Goal: Task Accomplishment & Management: Manage account settings

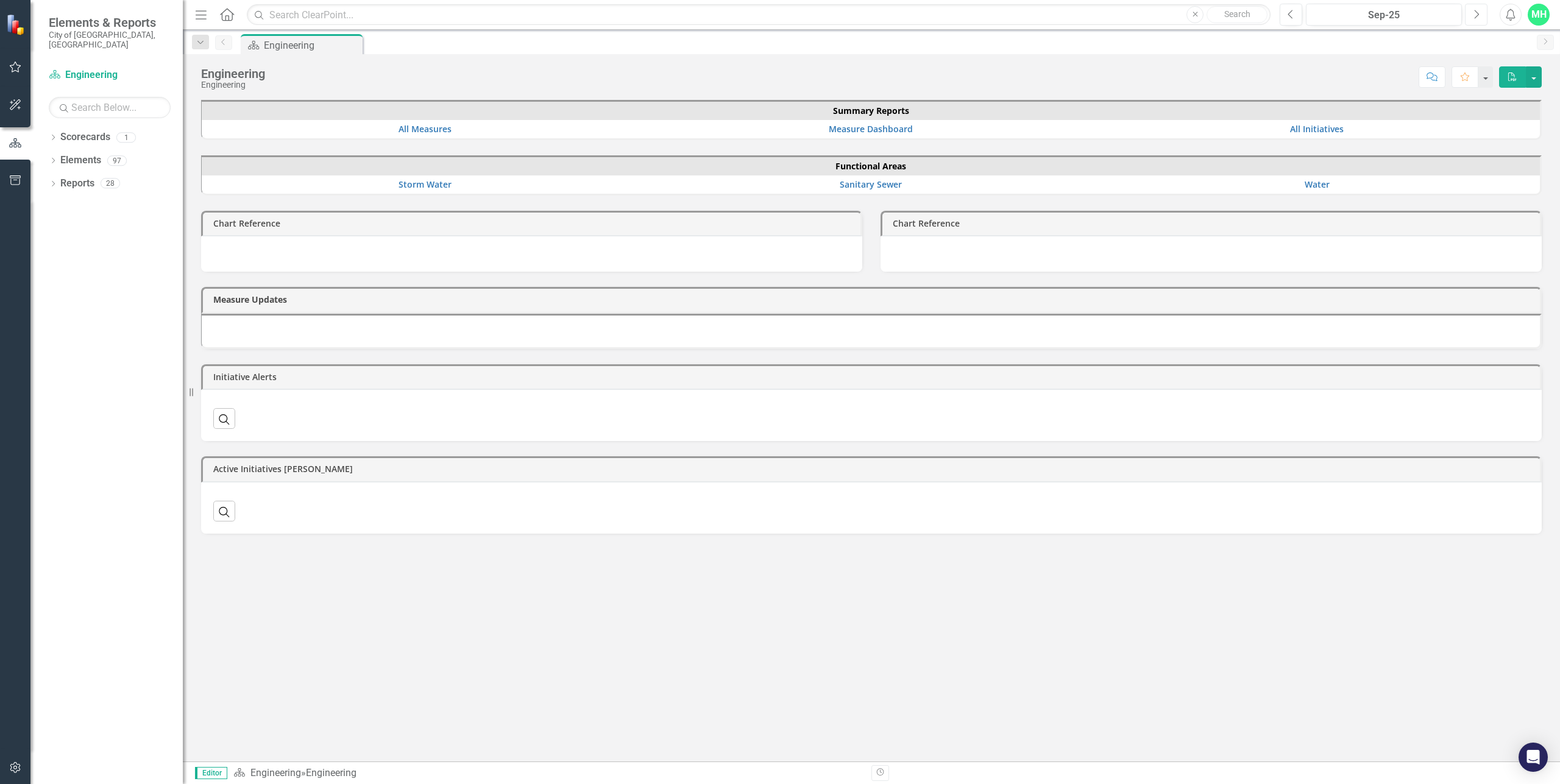
click at [1483, 9] on button "Next" at bounding box center [1476, 14] width 22 height 22
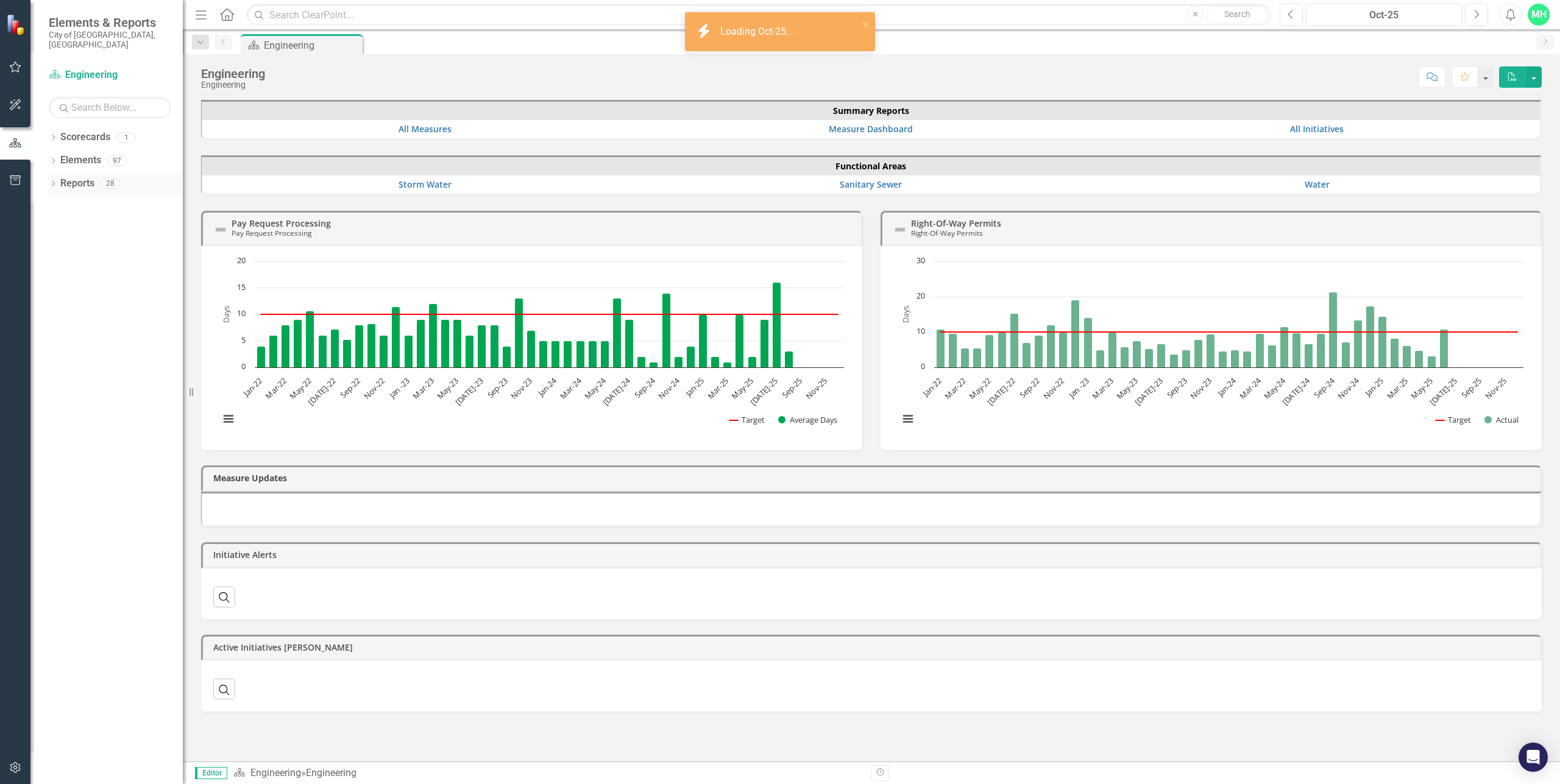
click at [56, 181] on icon "Dropdown" at bounding box center [53, 185] width 9 height 7
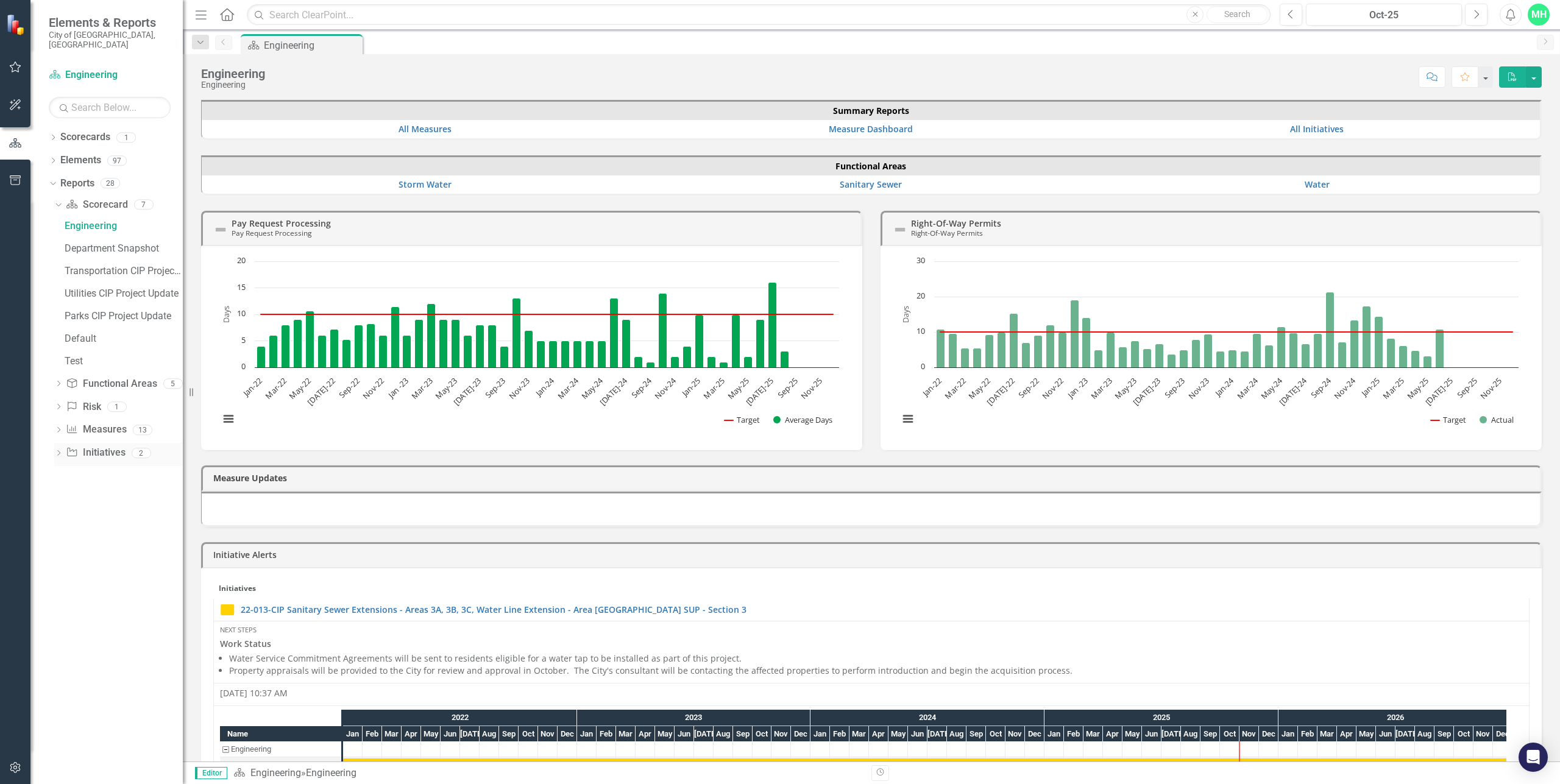
click at [100, 446] on link "Initiative Initiatives" at bounding box center [95, 453] width 59 height 14
click at [94, 446] on link "Initiative Initiatives" at bounding box center [95, 453] width 59 height 14
click at [59, 451] on icon "Dropdown" at bounding box center [59, 454] width 9 height 7
click at [108, 313] on div "CIP Update - All Active Initiatives" at bounding box center [123, 318] width 118 height 11
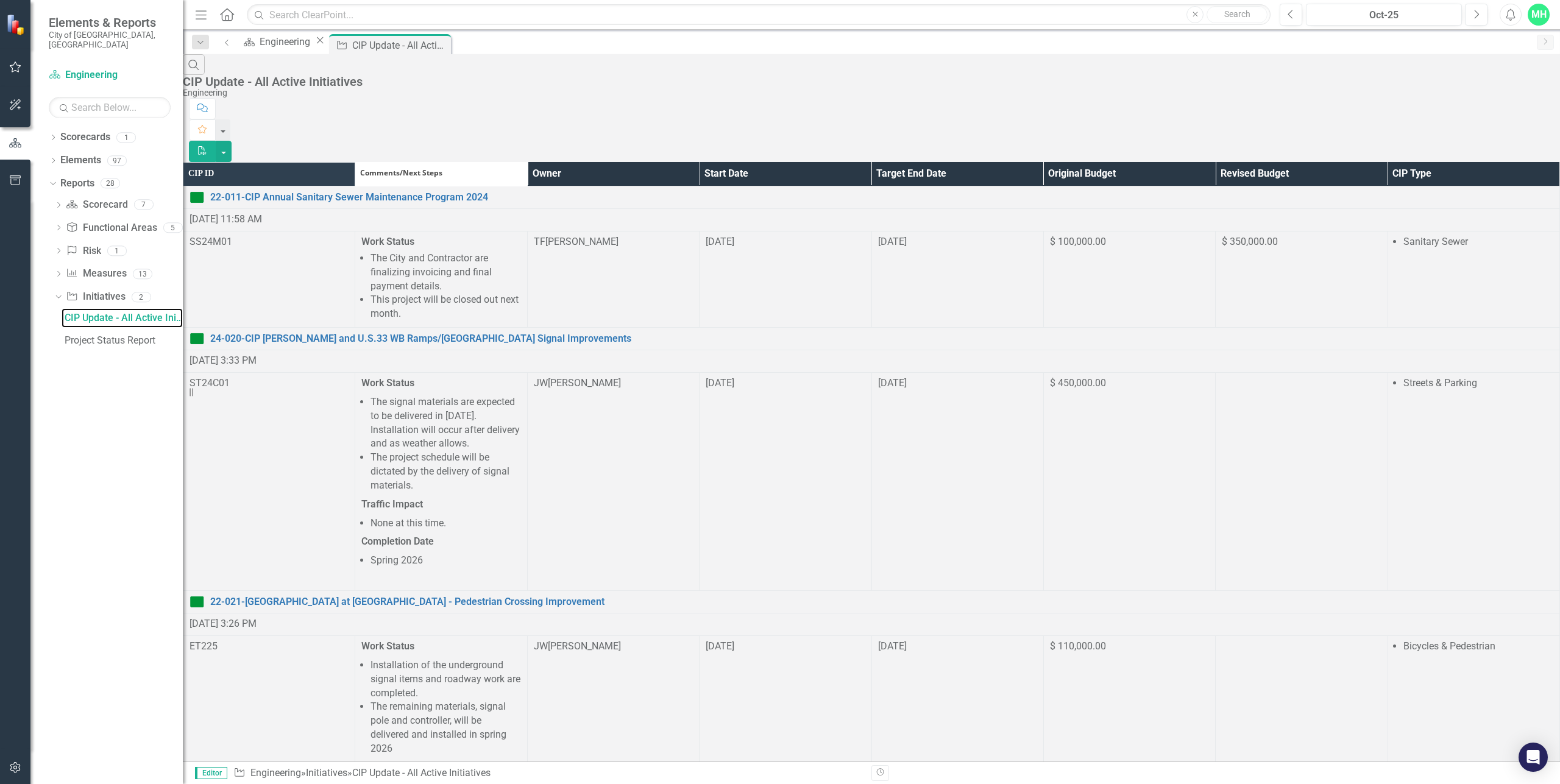
scroll to position [1155, 0]
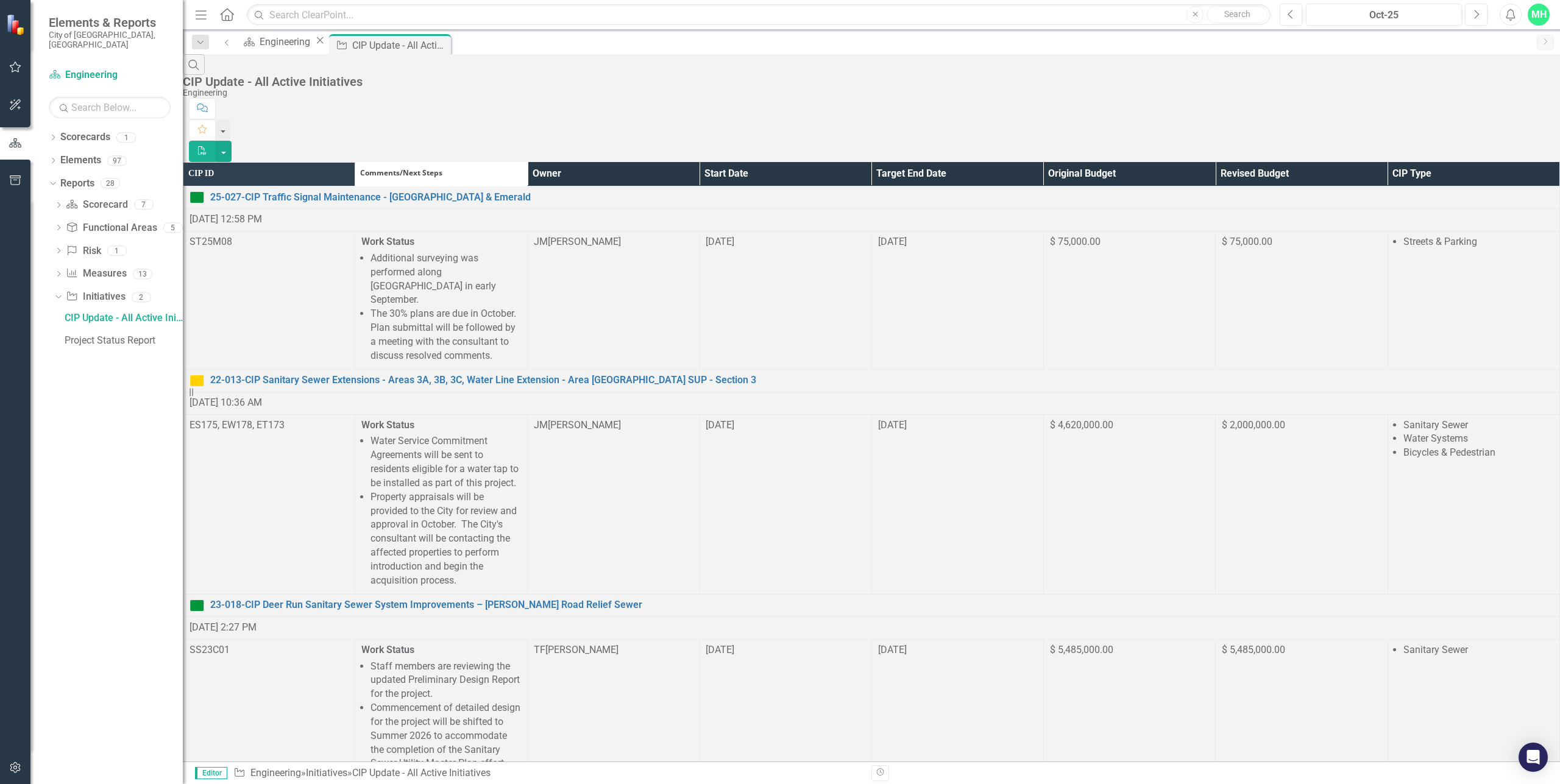
scroll to position [975, 0]
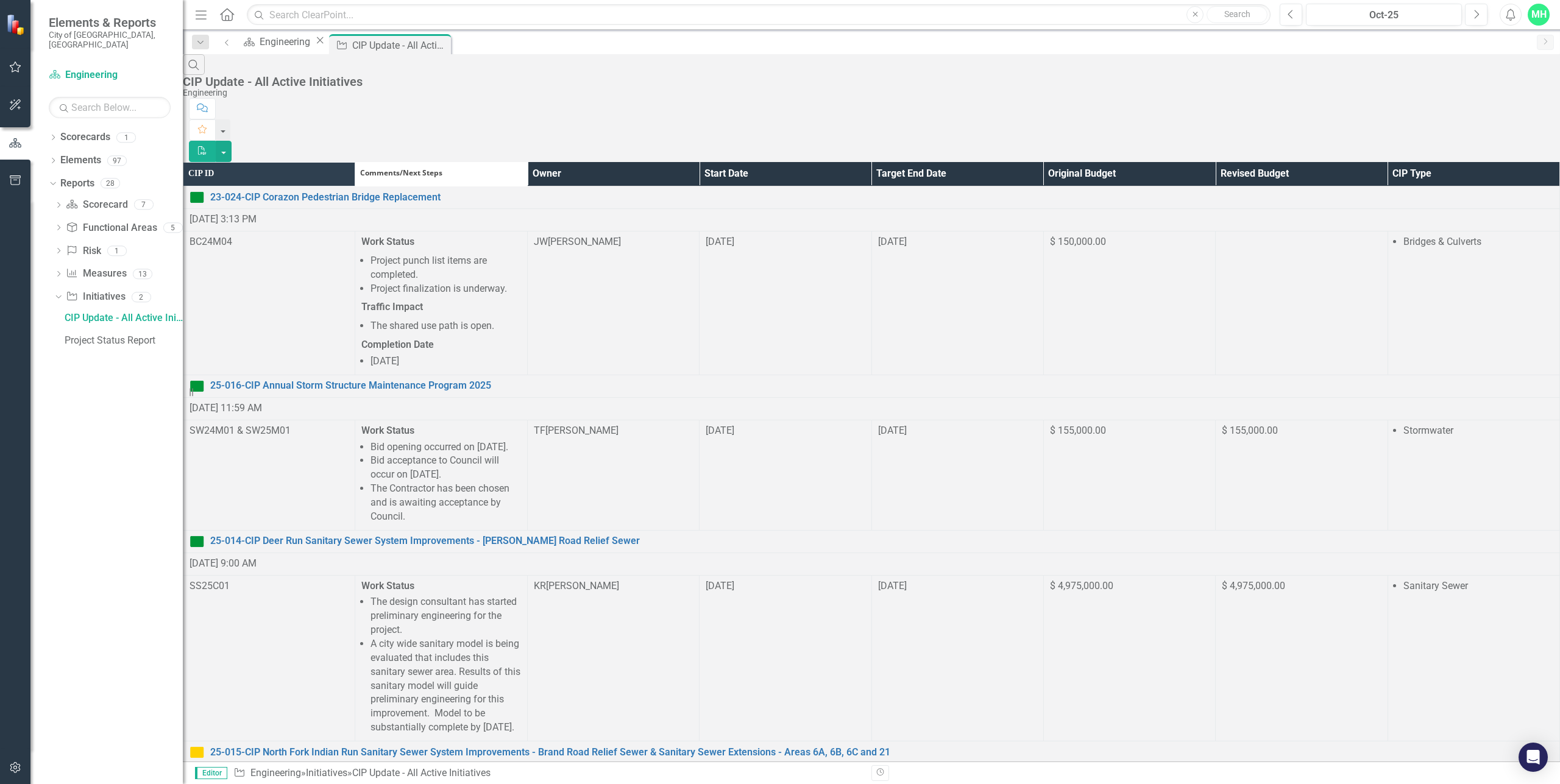
scroll to position [1099, 0]
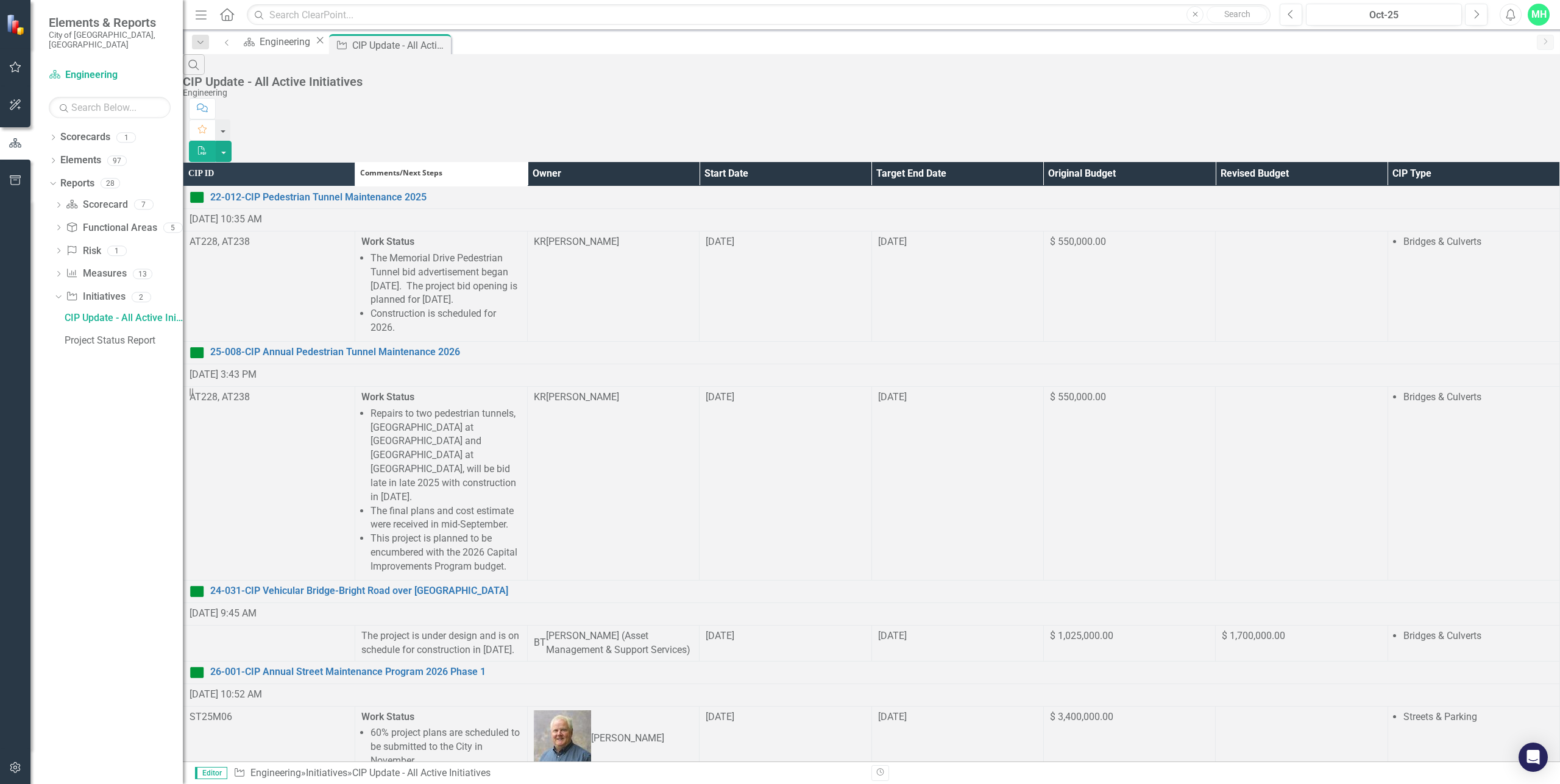
scroll to position [994, 0]
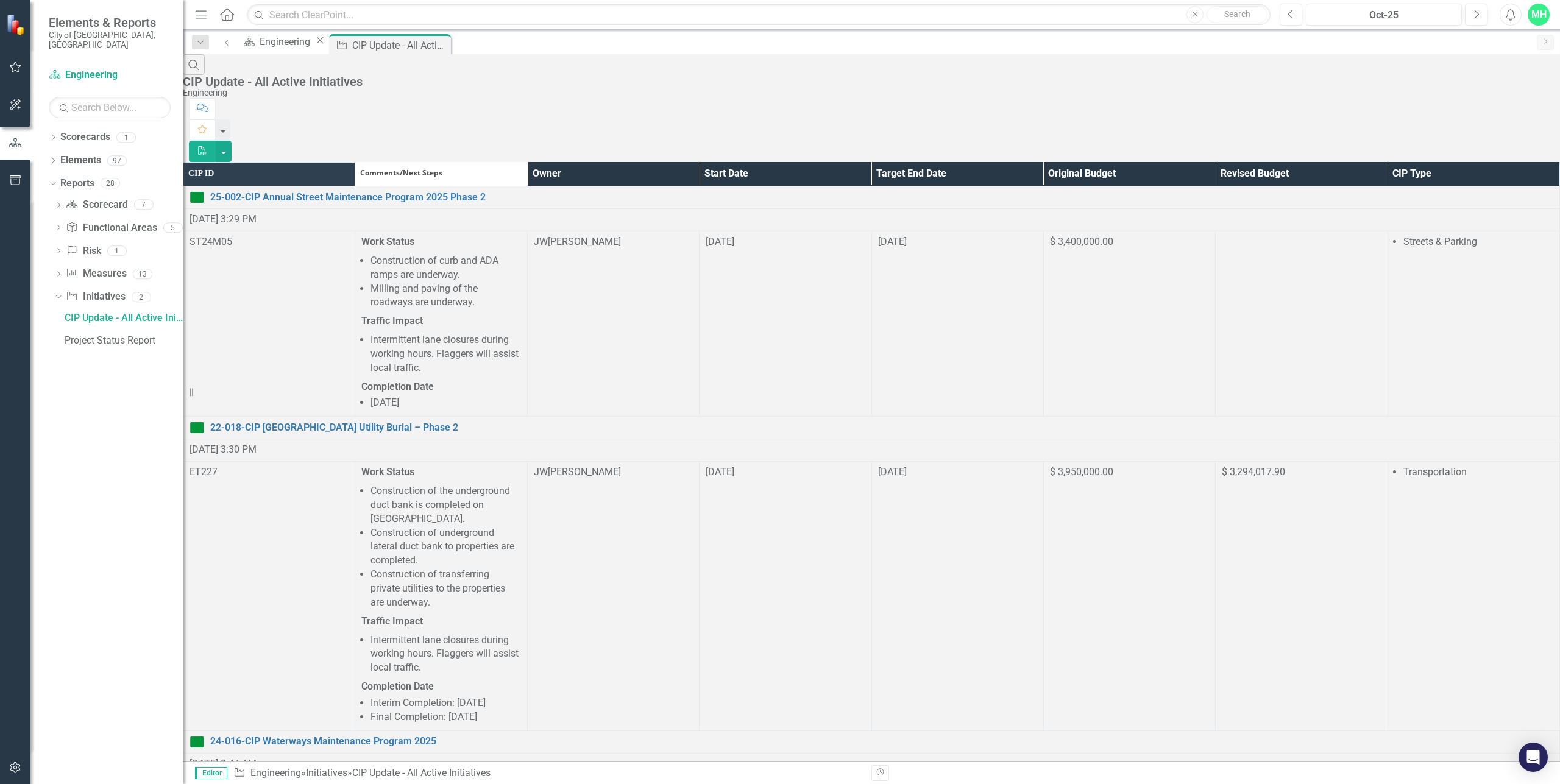
scroll to position [243, 0]
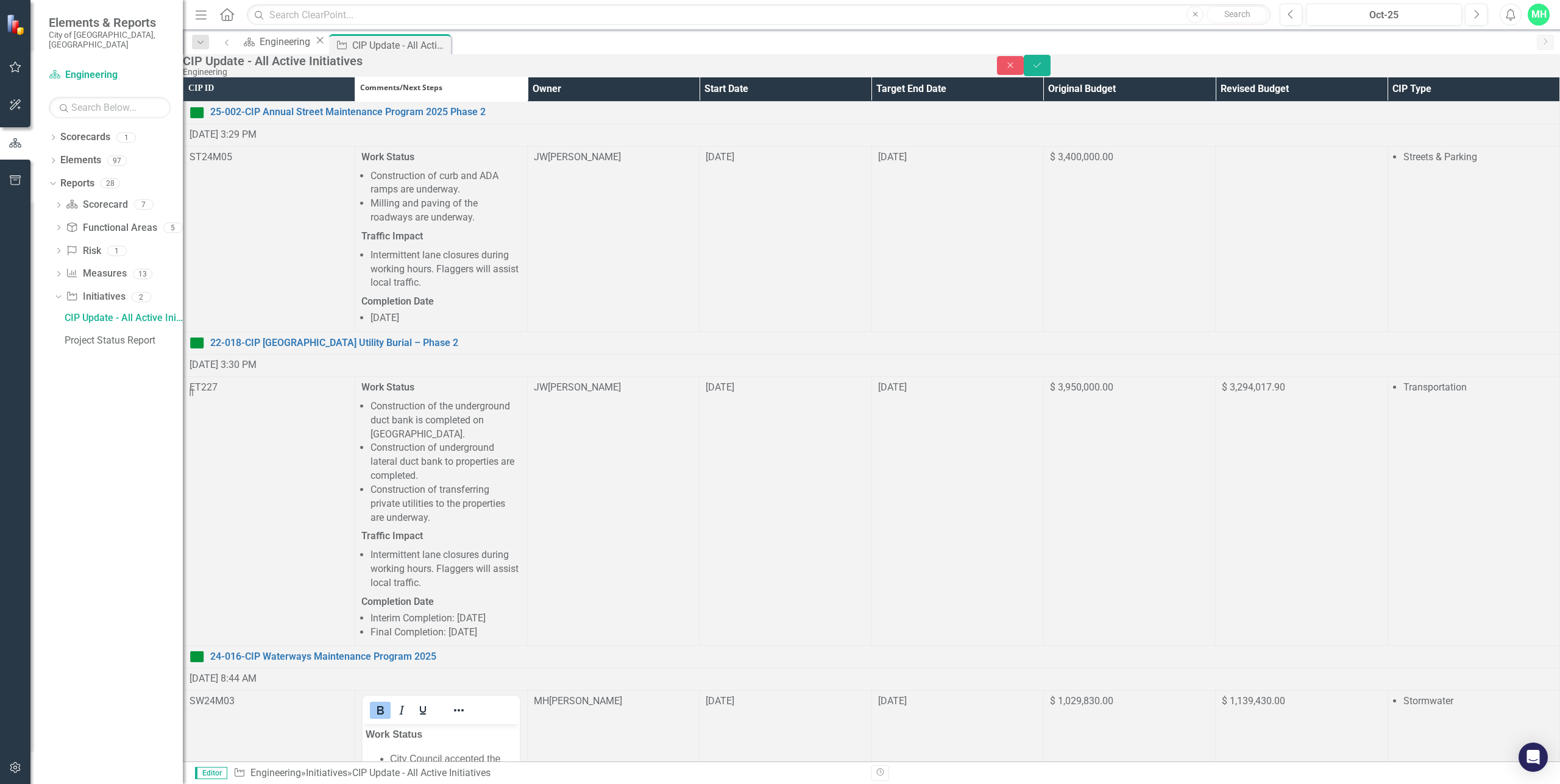
scroll to position [0, 0]
click at [1043, 69] on icon "Save" at bounding box center [1037, 65] width 11 height 9
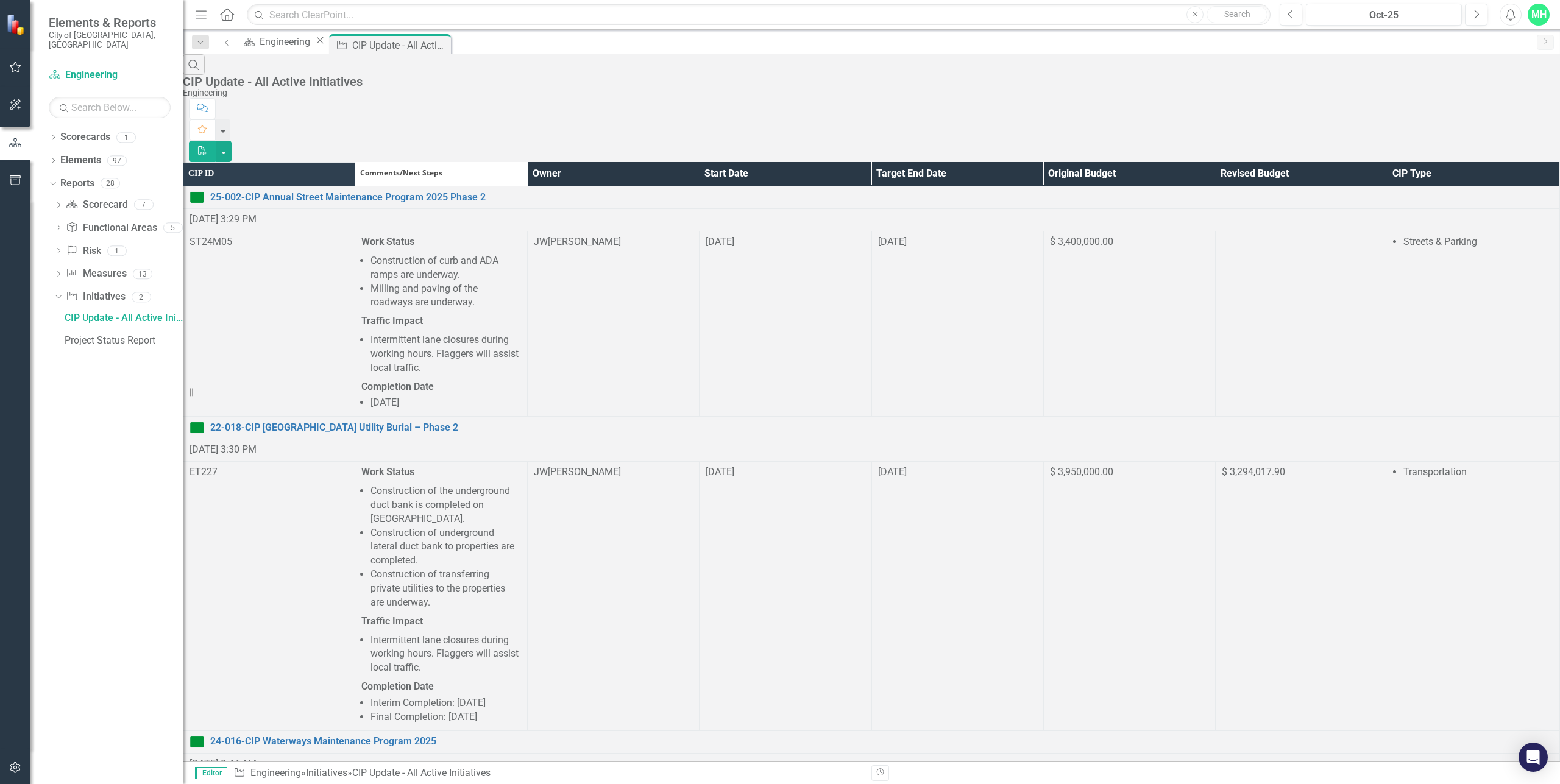
scroll to position [609, 0]
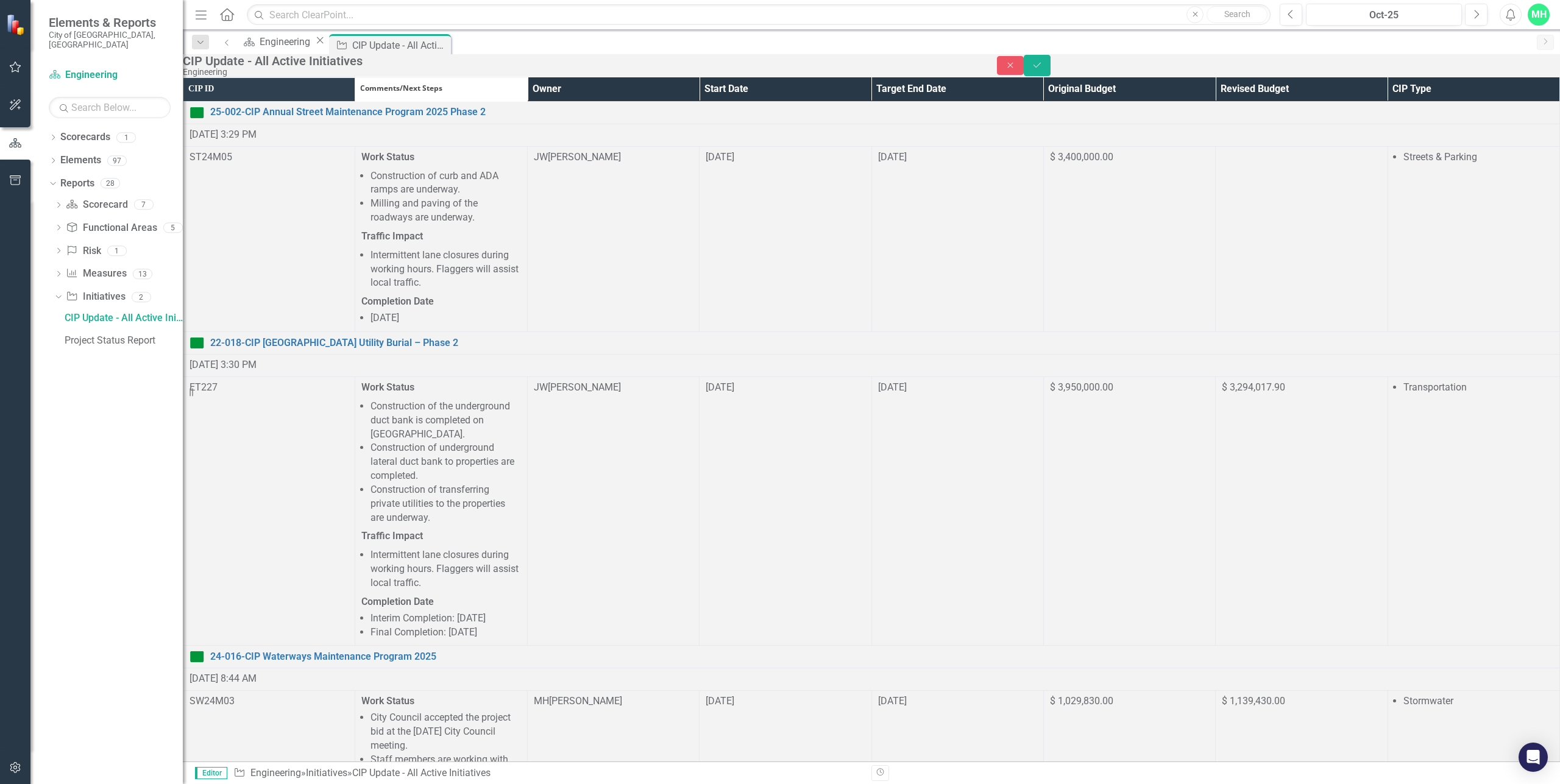
scroll to position [0, 0]
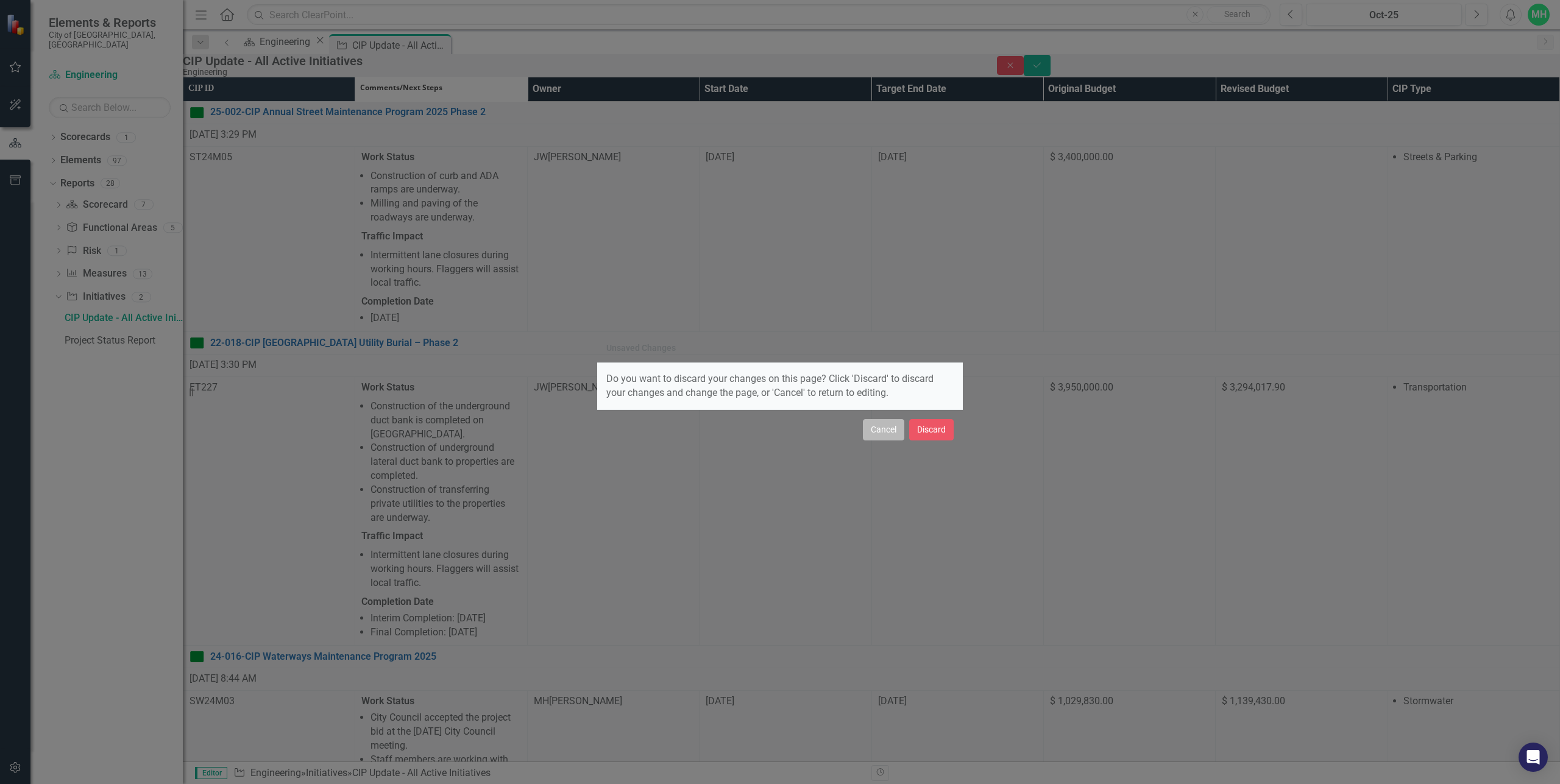
click at [880, 429] on button "Cancel" at bounding box center [883, 430] width 42 height 21
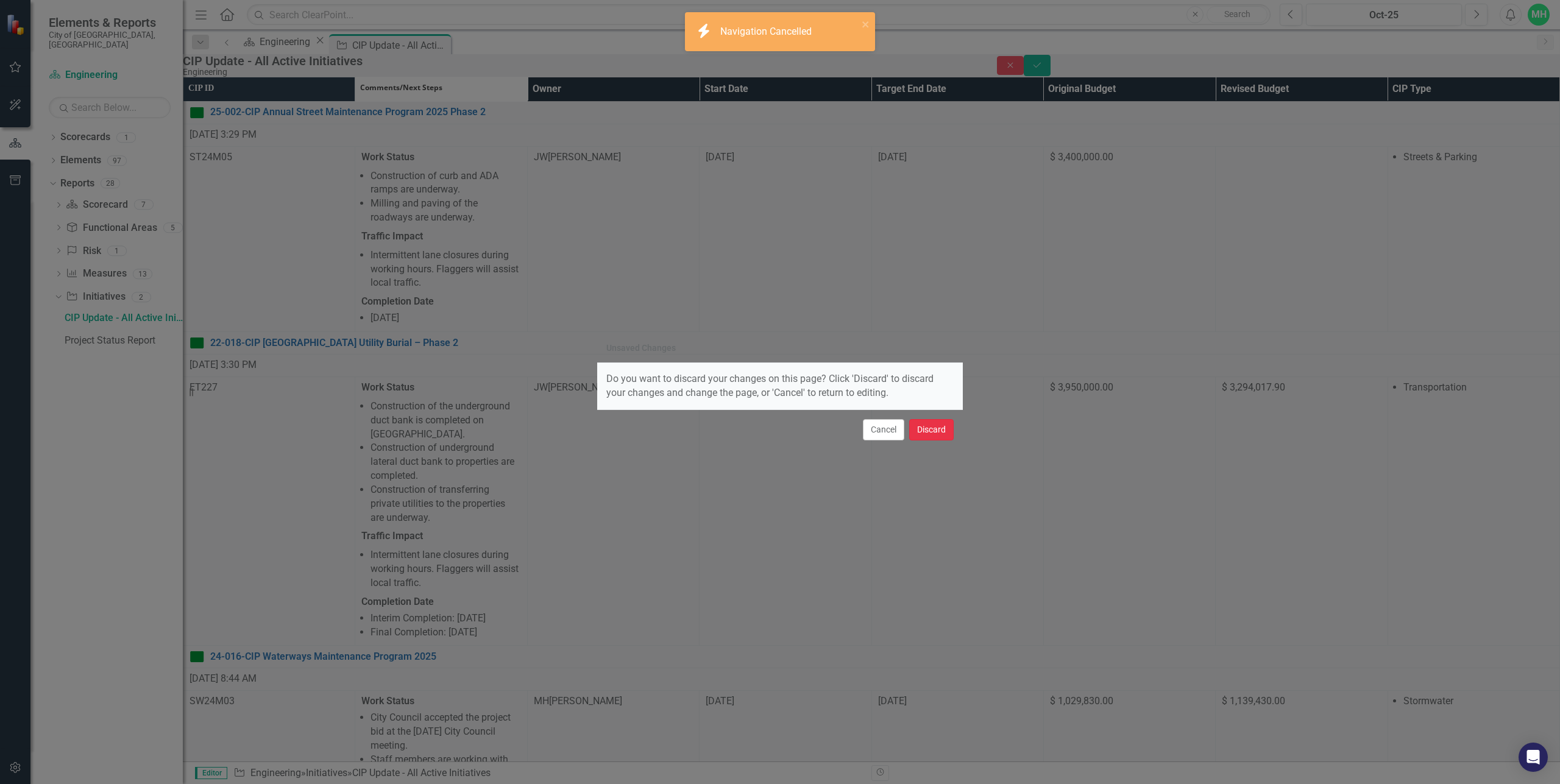
click at [940, 434] on button "Discard" at bounding box center [932, 430] width 45 height 21
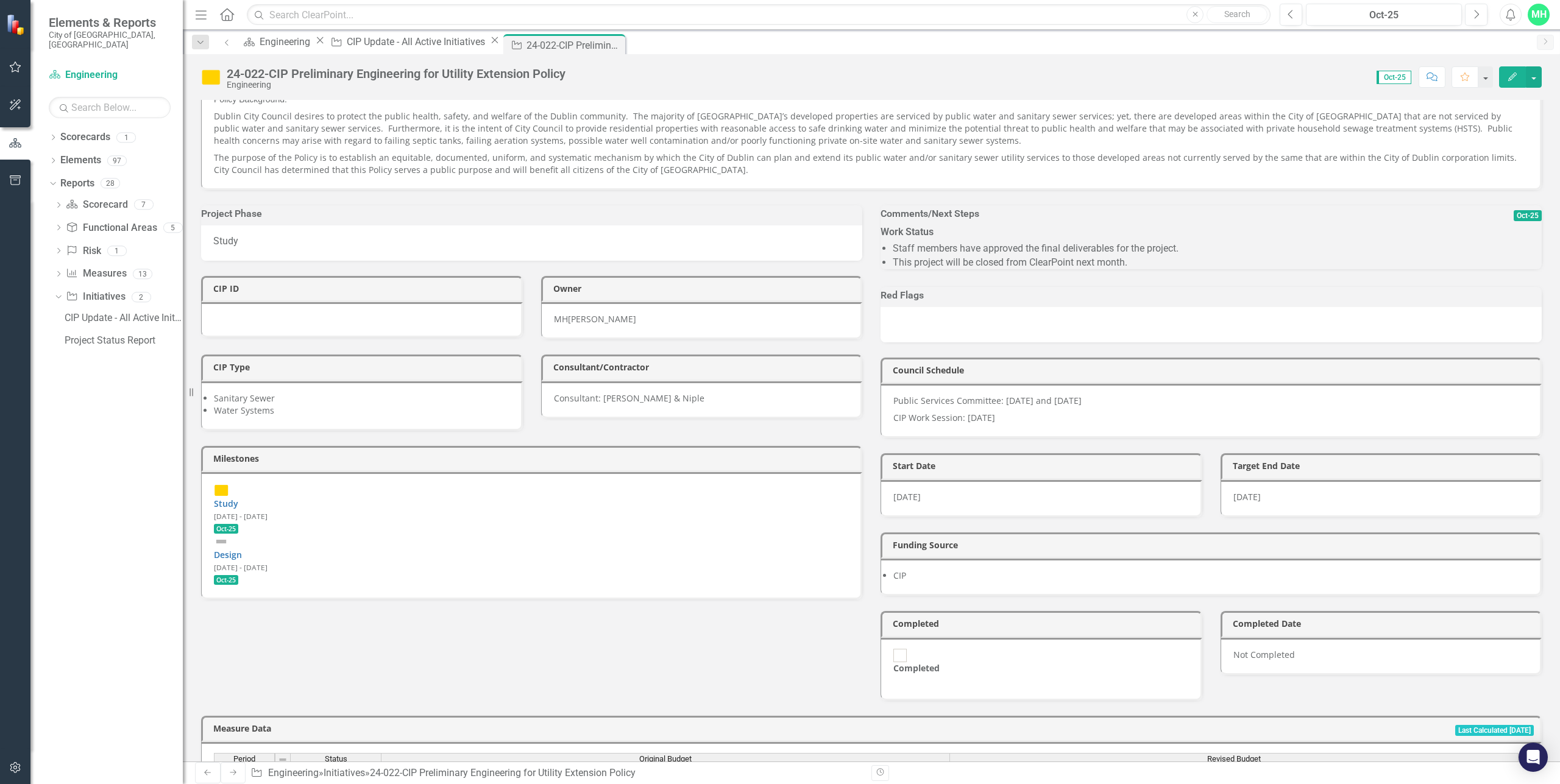
scroll to position [122, 0]
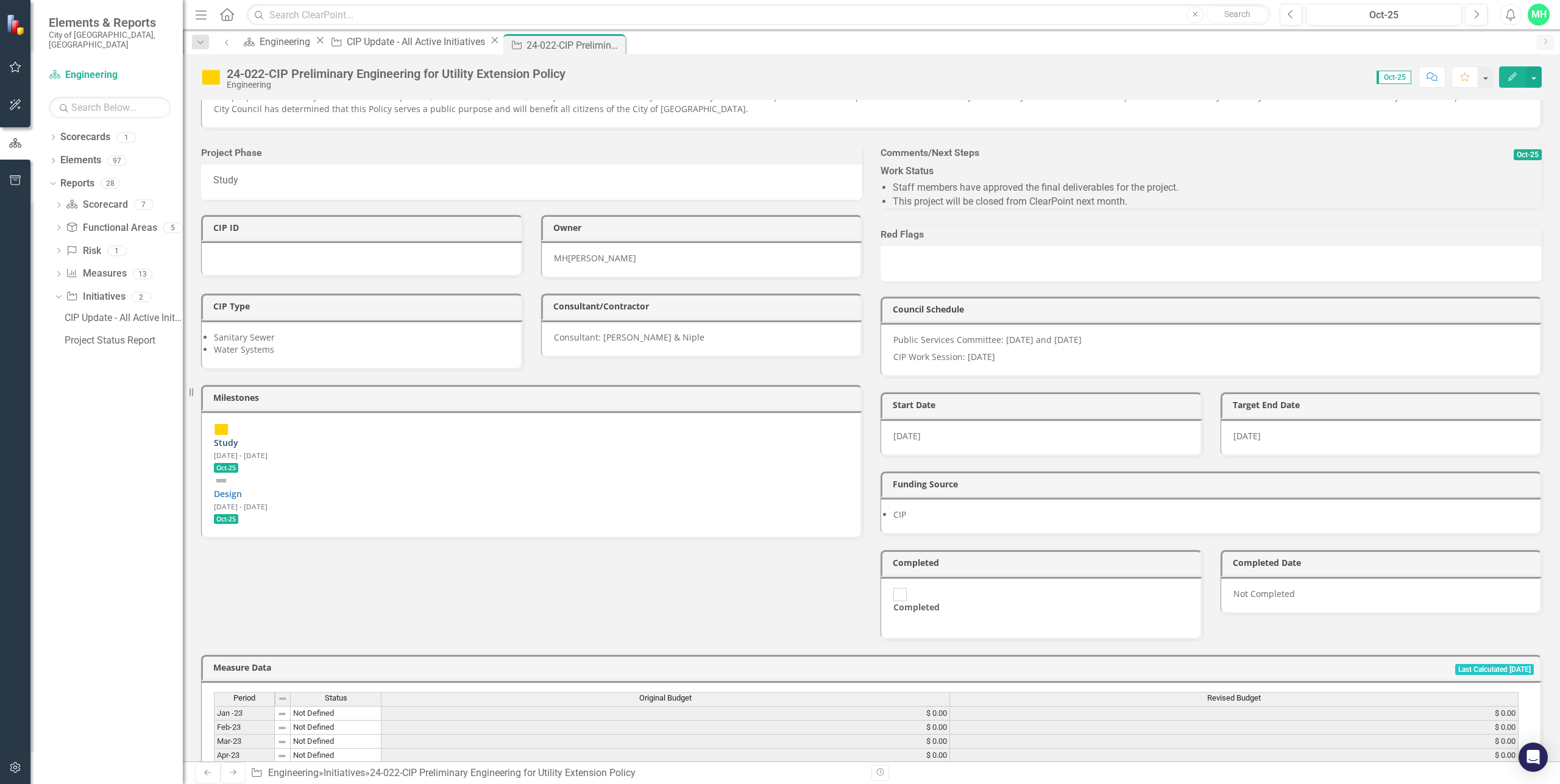
click at [239, 437] on link "Study" at bounding box center [226, 442] width 24 height 12
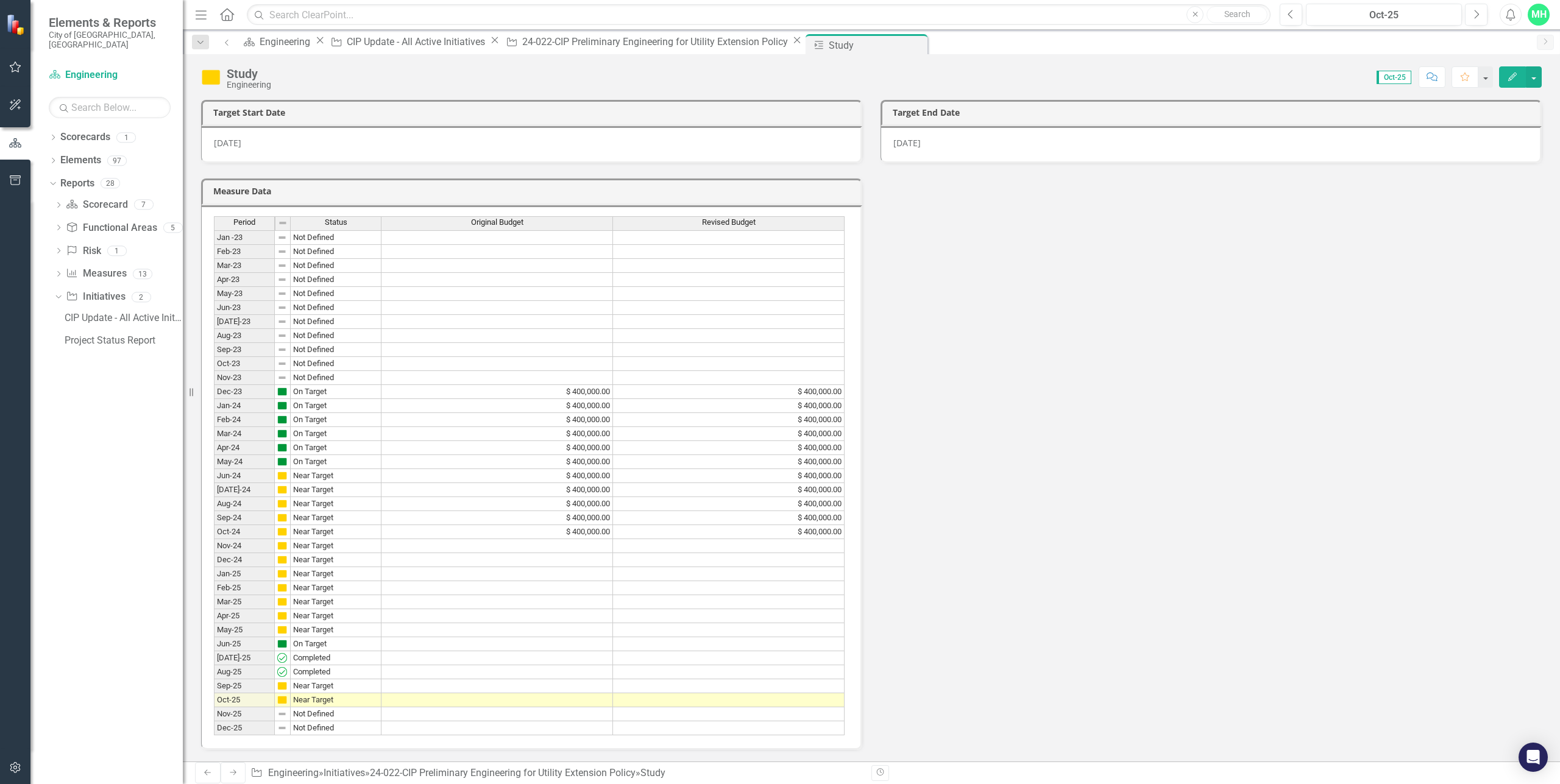
click at [1517, 79] on icon "Edit" at bounding box center [1513, 77] width 11 height 9
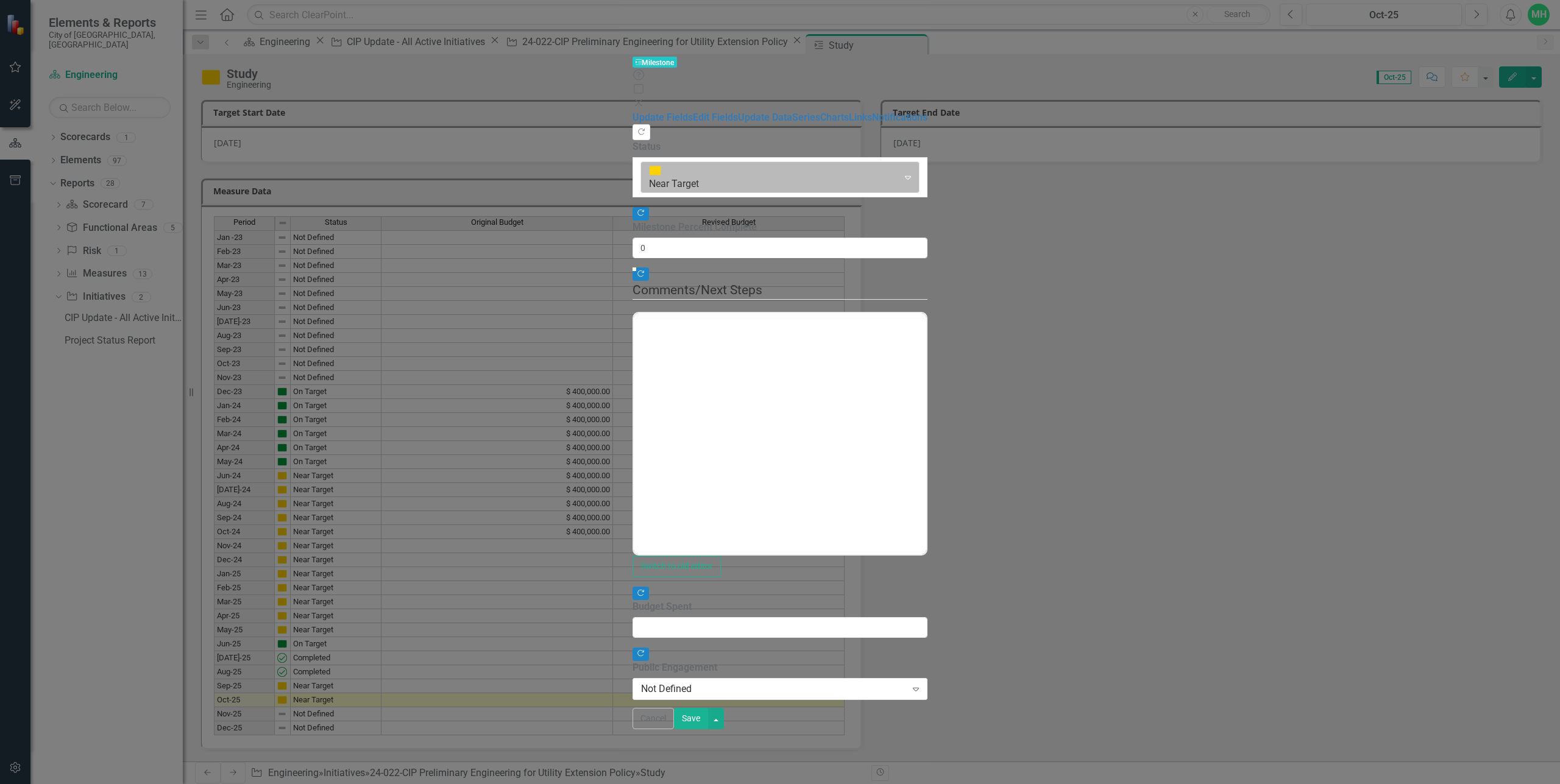
click at [649, 169] on div at bounding box center [770, 177] width 242 height 17
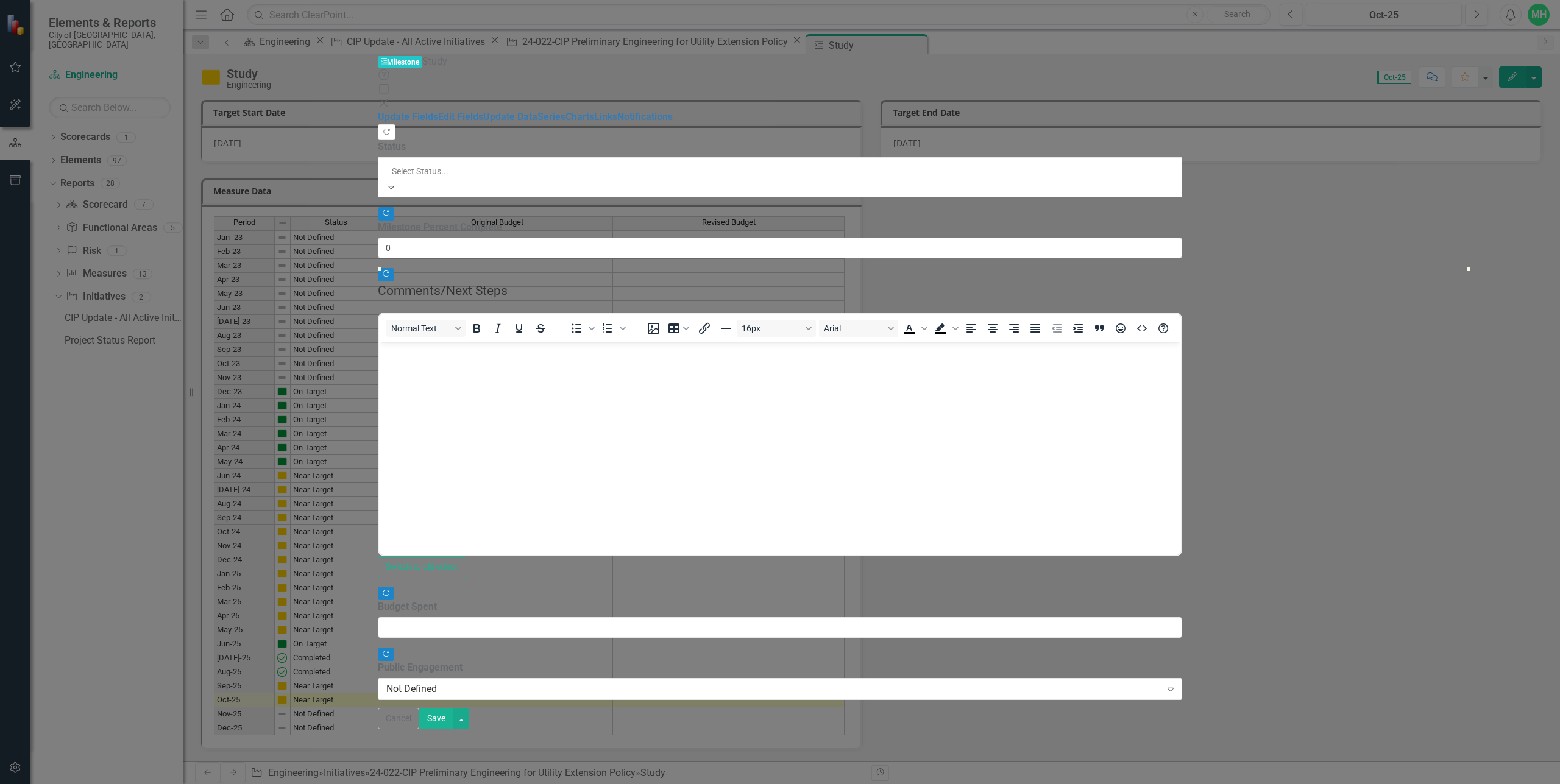
drag, startPoint x: 483, startPoint y: 124, endPoint x: 452, endPoint y: 121, distance: 31.1
click at [452, 238] on input "0" at bounding box center [780, 248] width 805 height 20
type input "100"
click at [378, 125] on div "Update Fields Edit Fields Update Data Series Charts Links Notifications" at bounding box center [780, 118] width 805 height 14
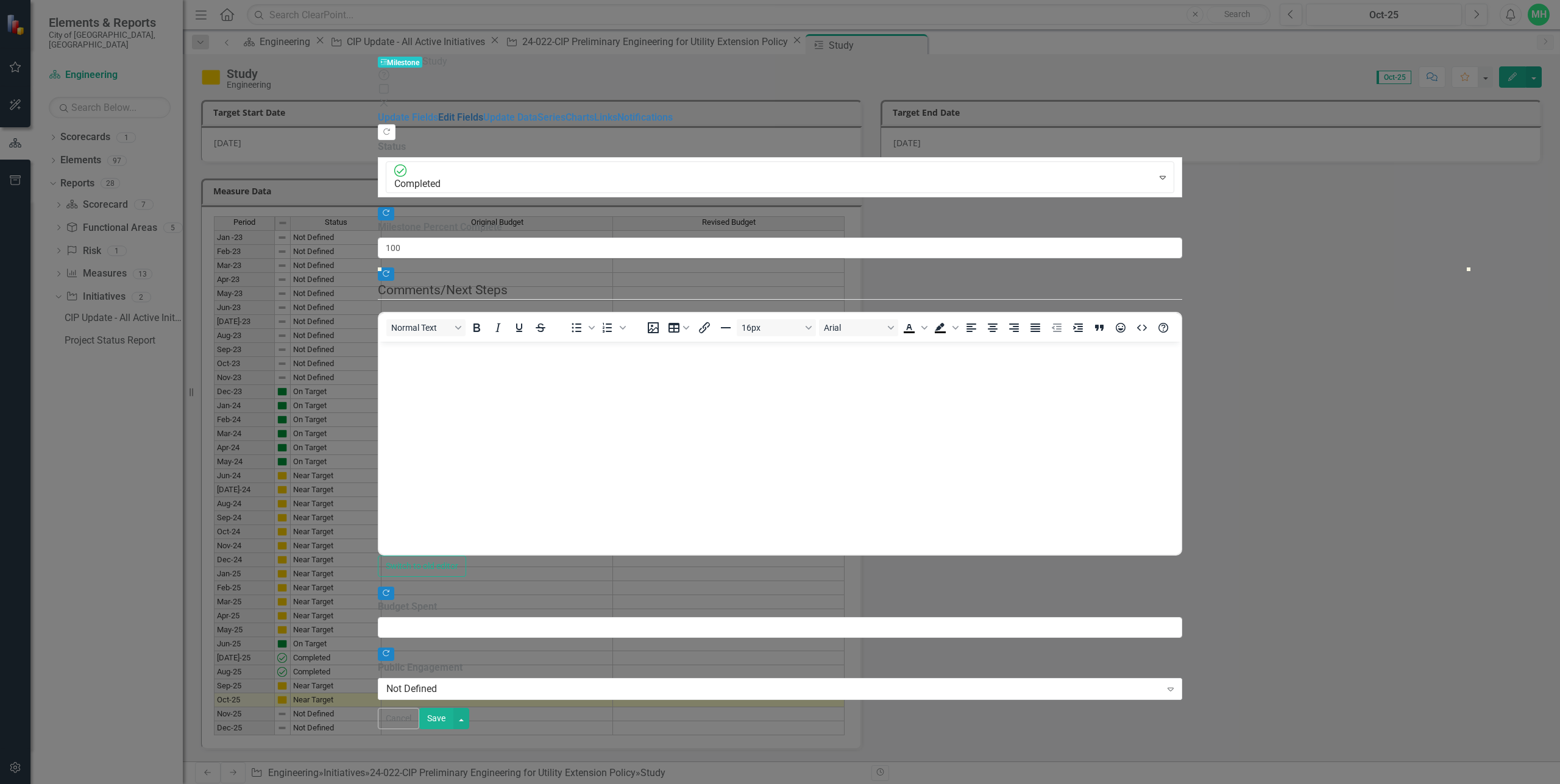
click at [438, 111] on link "Edit Fields" at bounding box center [460, 117] width 45 height 12
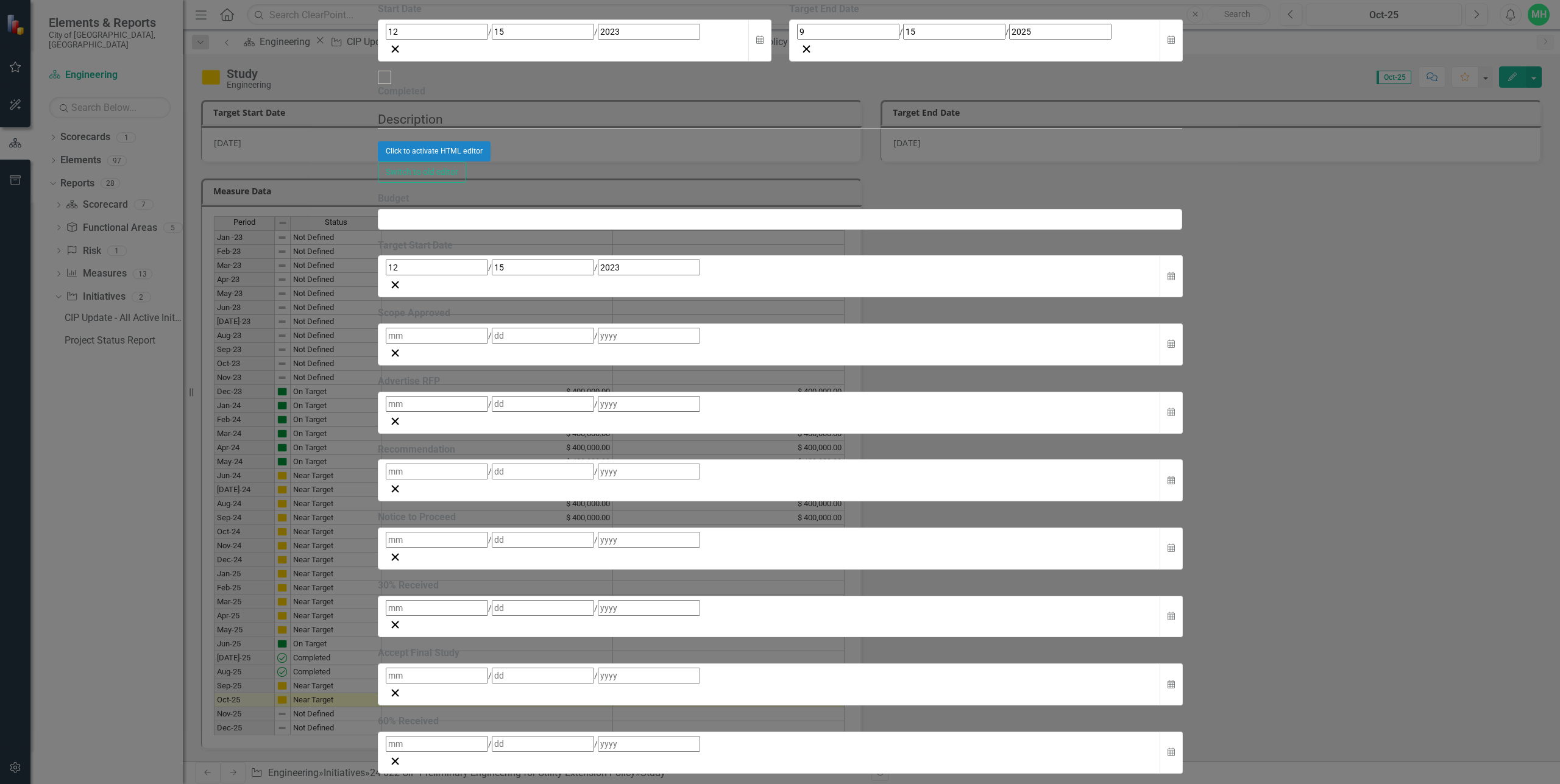
click at [392, 84] on div at bounding box center [385, 77] width 14 height 14
click at [394, 87] on input "Completed" at bounding box center [385, 77] width 19 height 19
checkbox input "true"
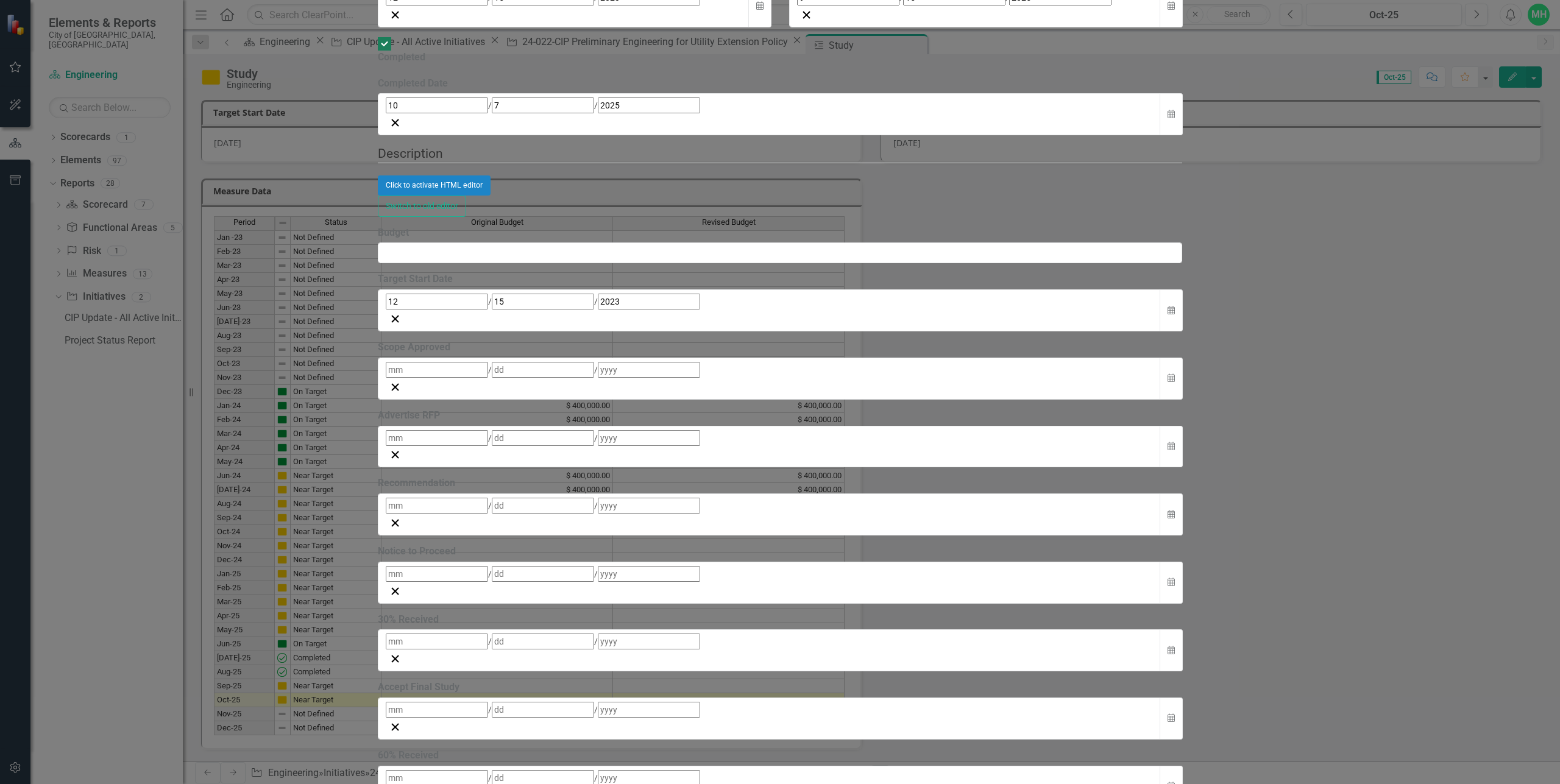
scroll to position [183, 0]
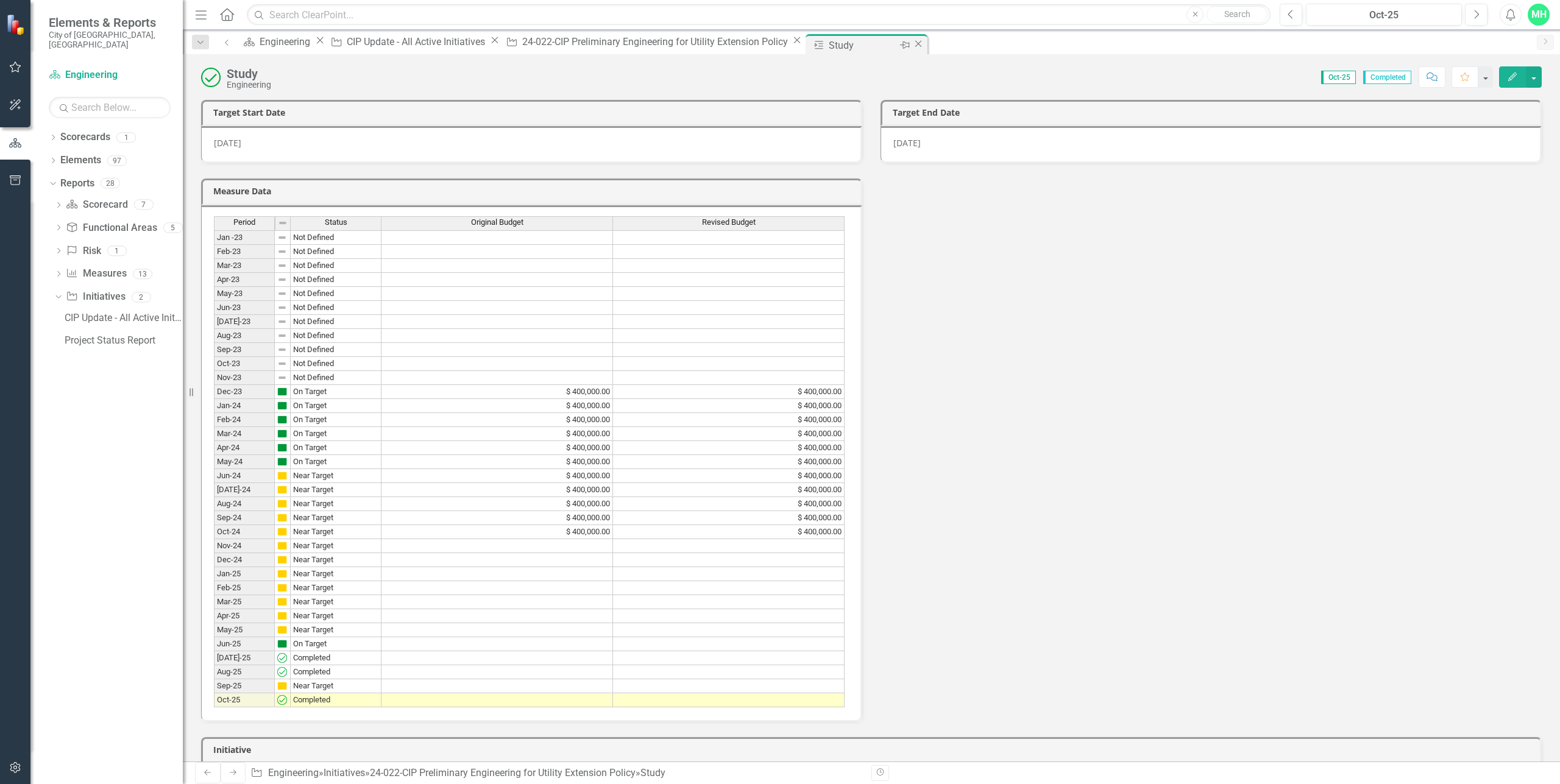
click at [913, 48] on icon "Close" at bounding box center [919, 44] width 12 height 10
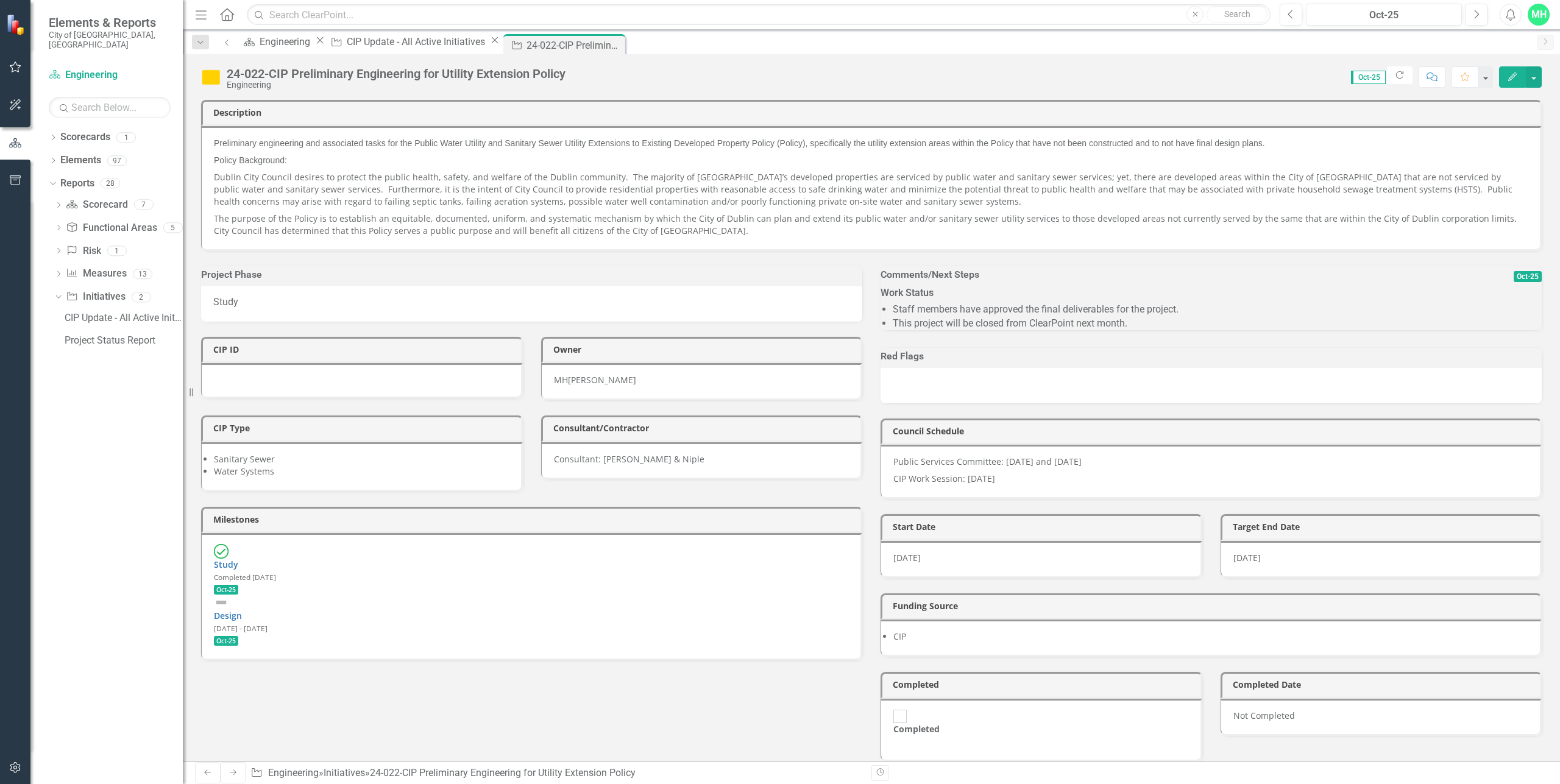
click at [1504, 76] on button "Edit" at bounding box center [1512, 77] width 27 height 21
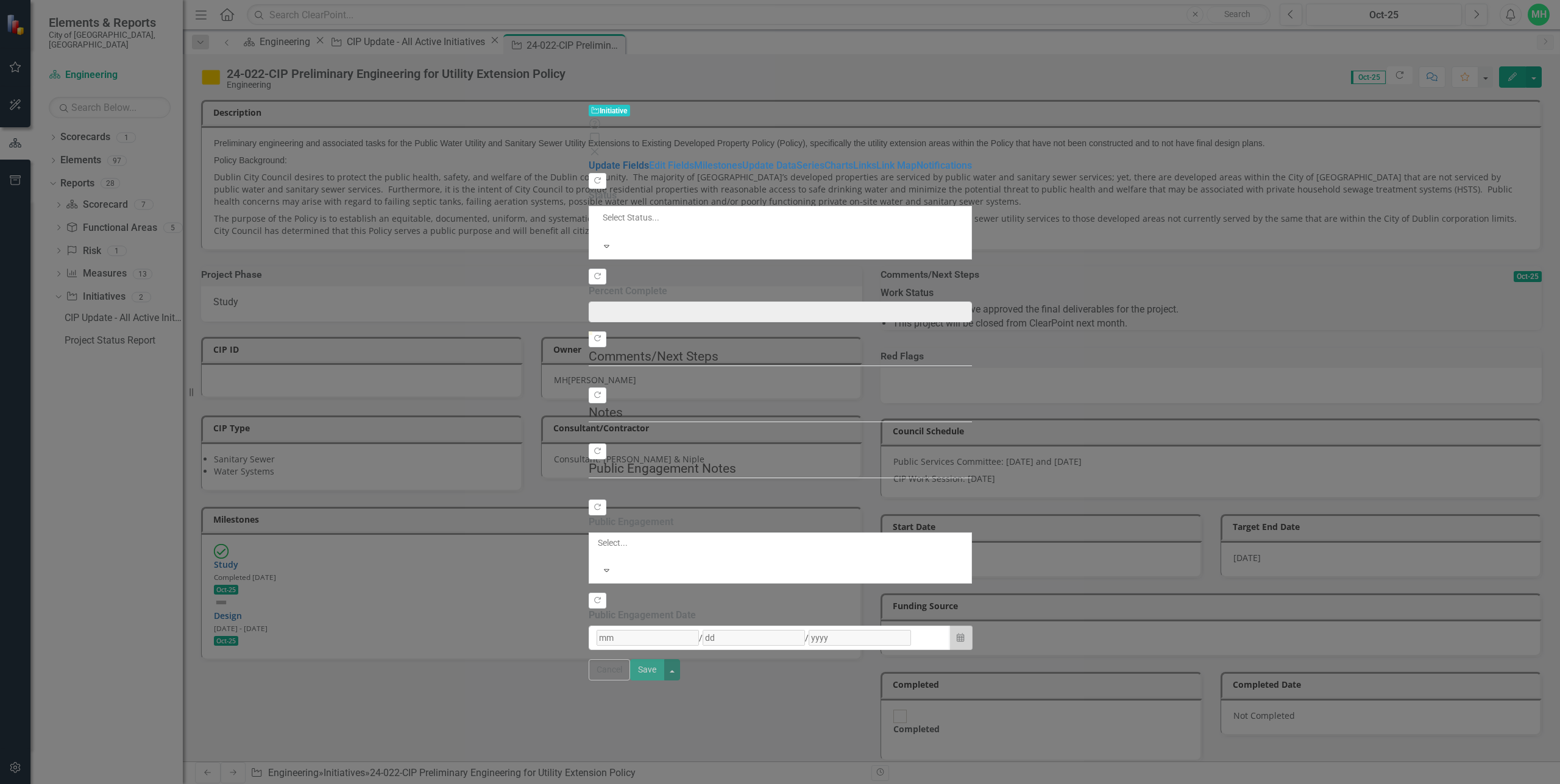
type input "0"
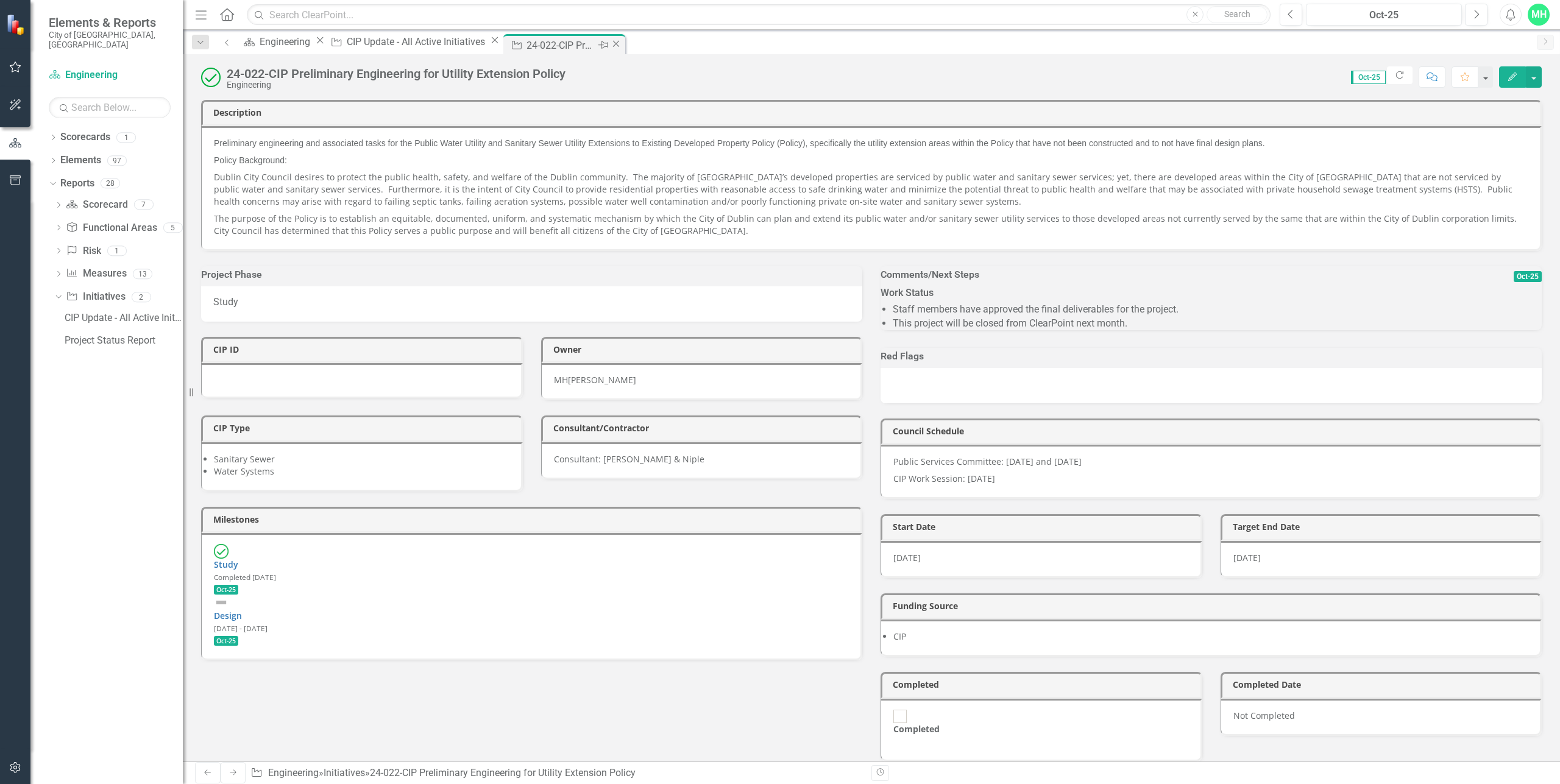
click at [610, 46] on icon "Close" at bounding box center [616, 44] width 12 height 10
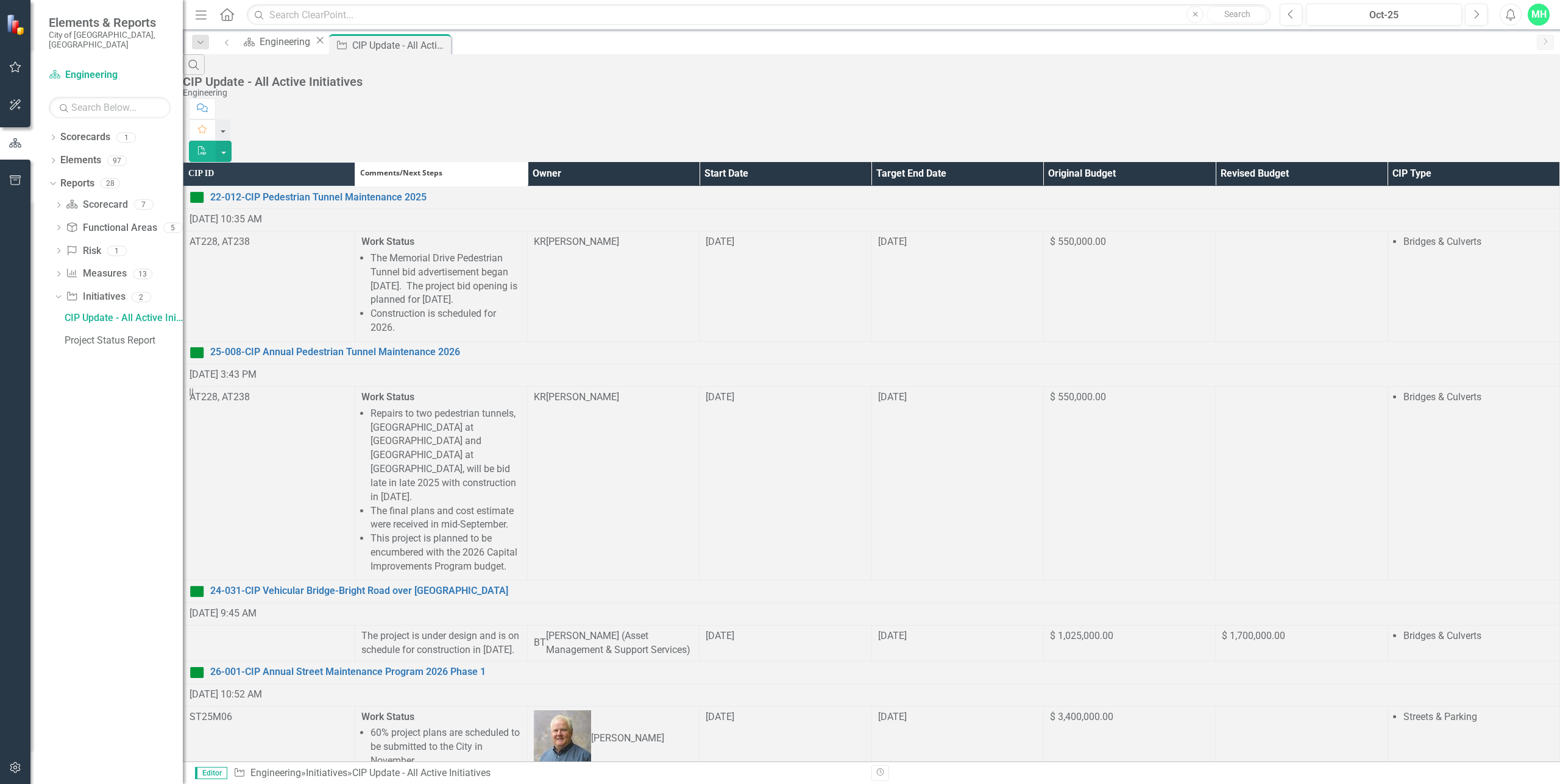
scroll to position [994, 0]
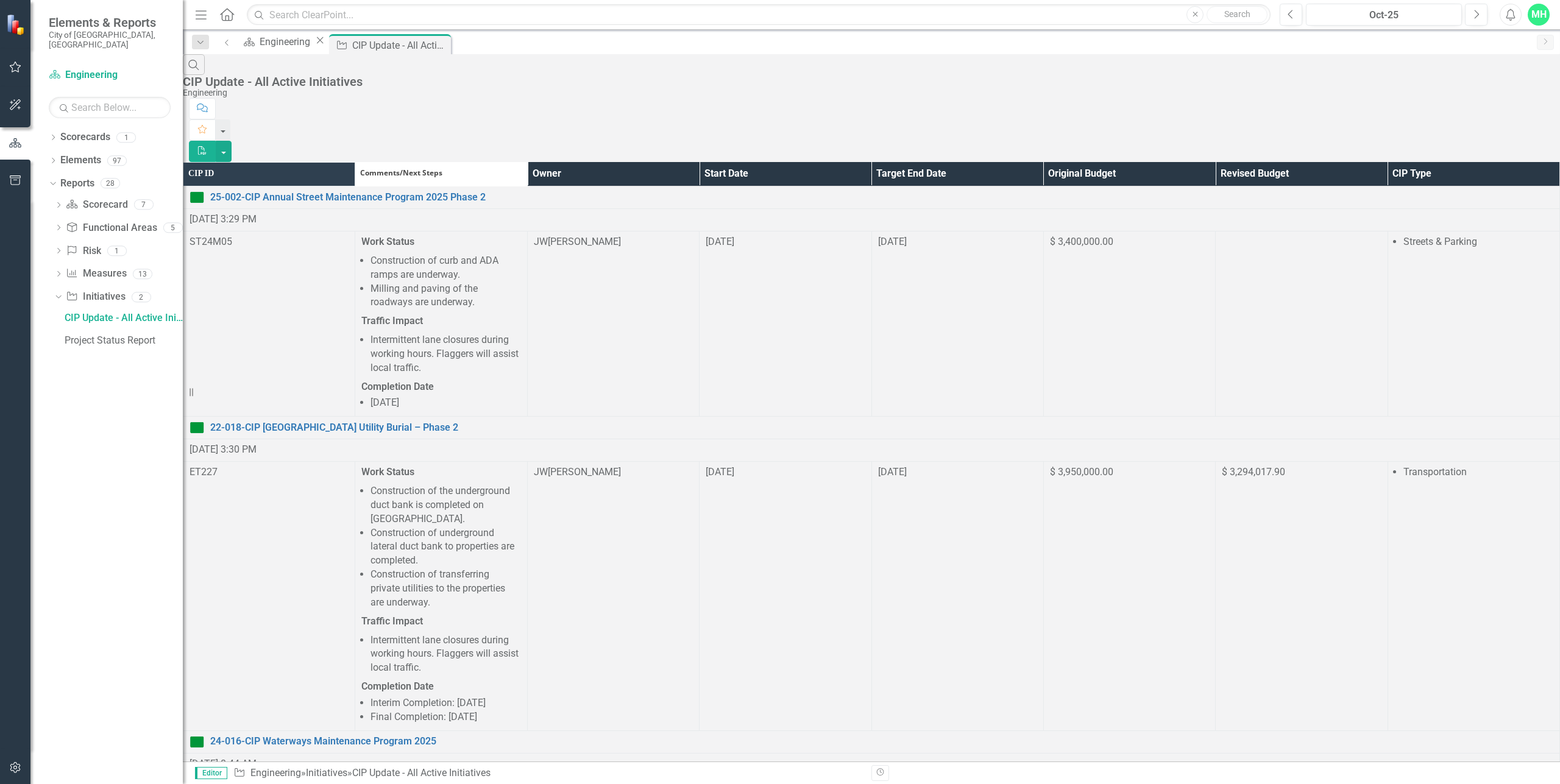
scroll to position [904, 0]
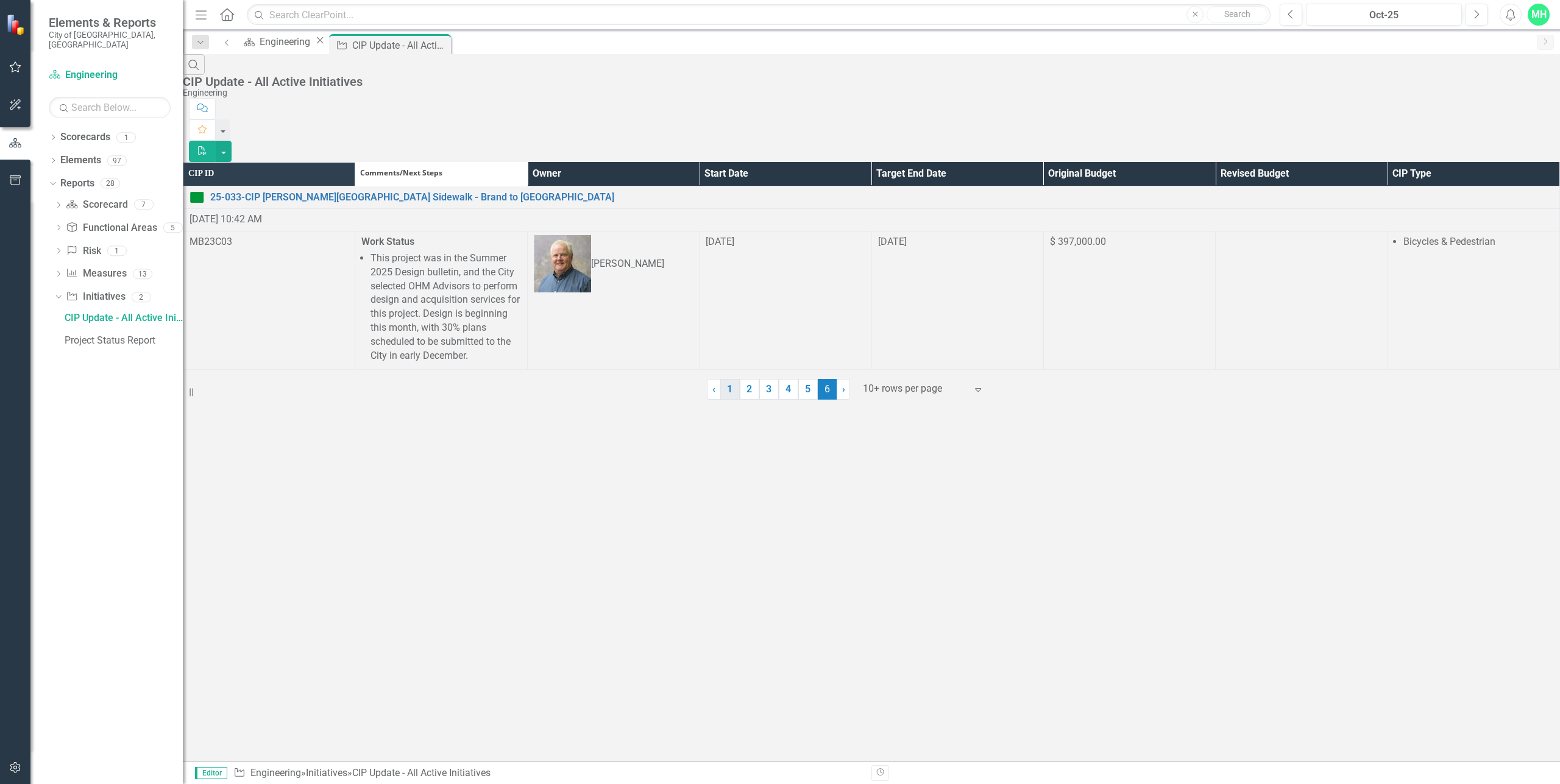
click at [735, 399] on link "1" at bounding box center [730, 389] width 19 height 20
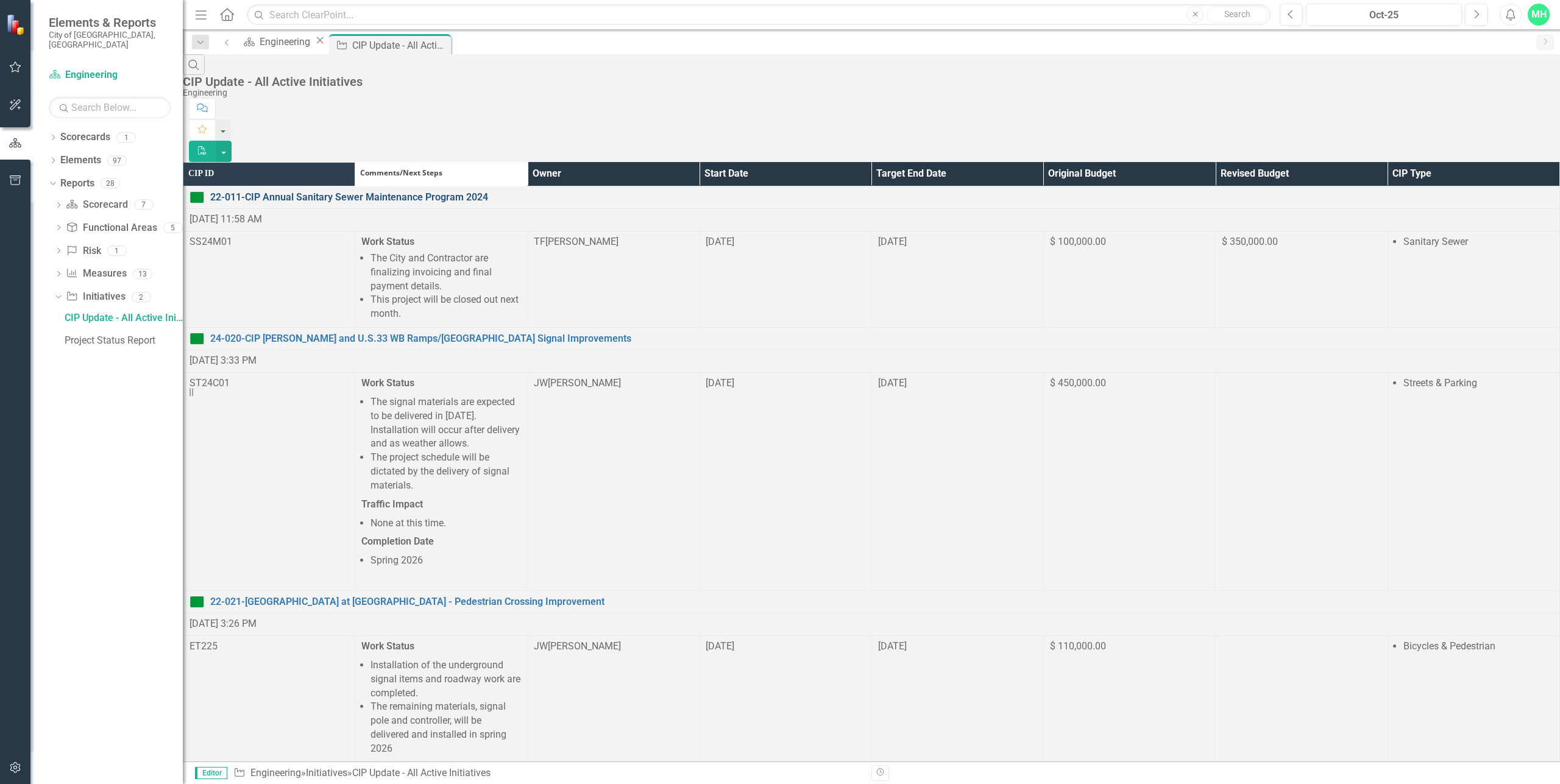
click at [389, 191] on link "22-011-CIP Annual Sanitary Sewer Maintenance Program 2024" at bounding box center [882, 198] width 1343 height 14
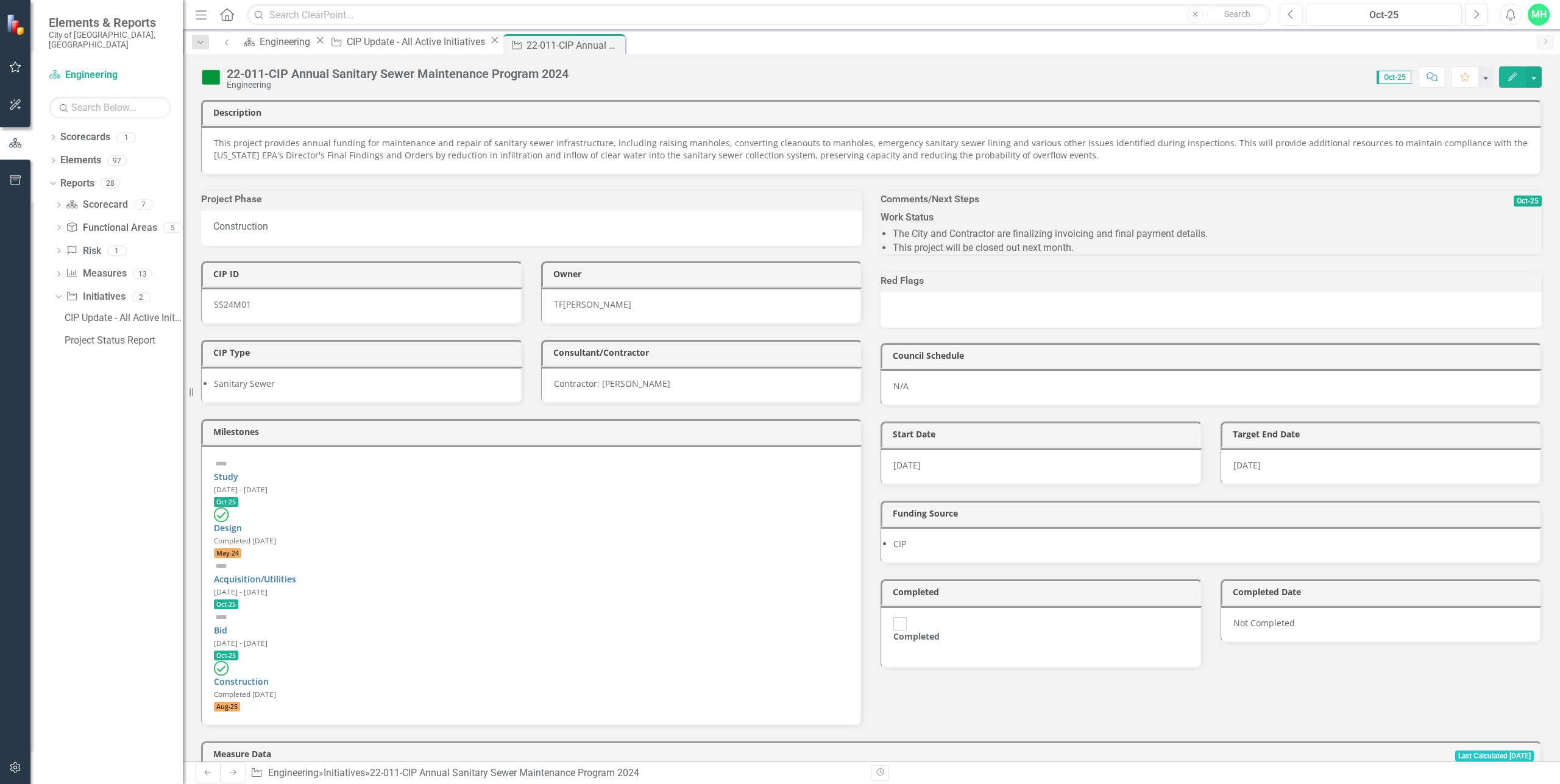
click at [1505, 72] on button "Edit" at bounding box center [1512, 77] width 27 height 21
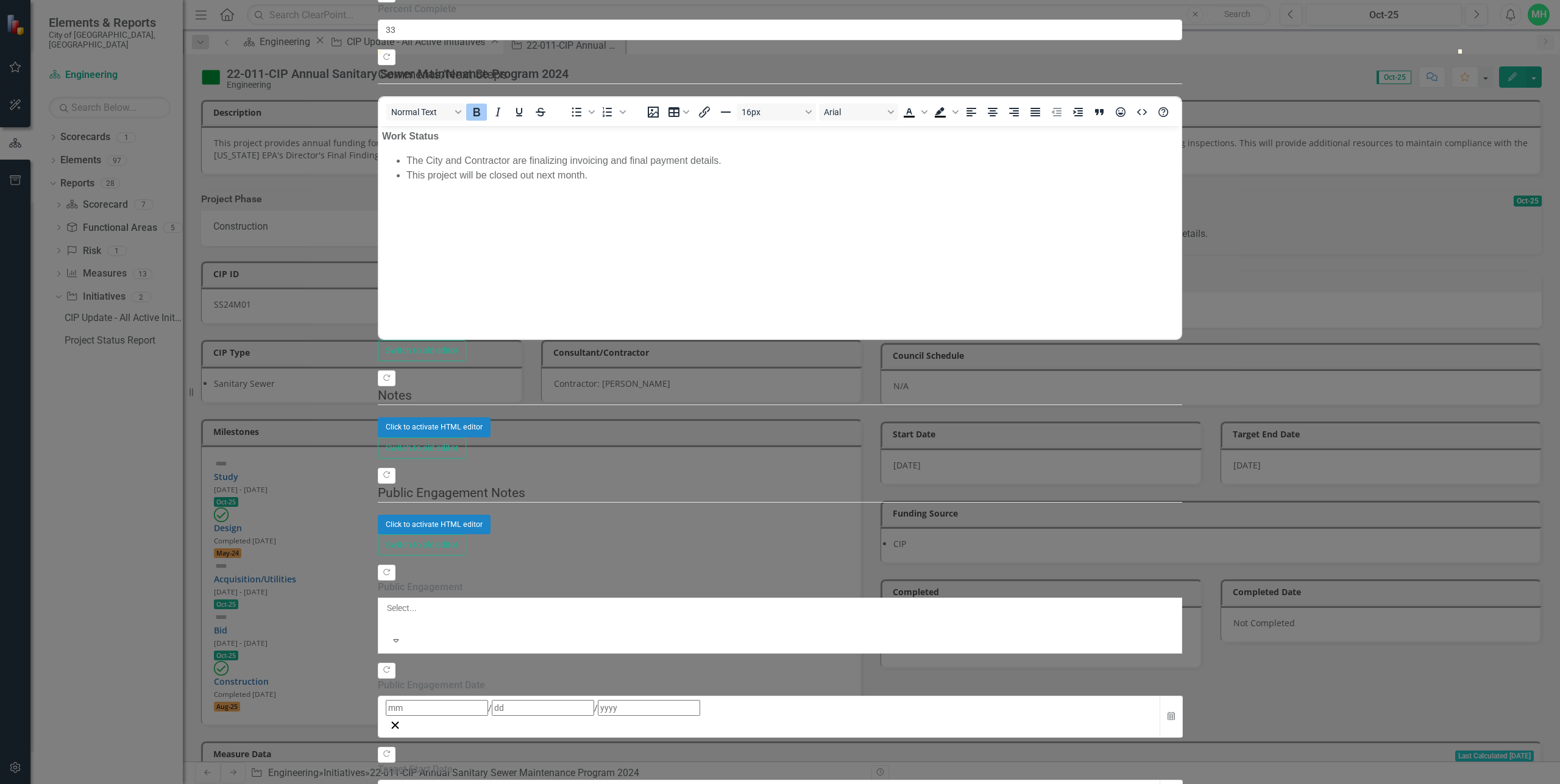
drag, startPoint x: 466, startPoint y: 115, endPoint x: 396, endPoint y: 113, distance: 70.0
click at [396, 113] on div "Update Fields Edit Fields Milestones Update Data Series Charts Links Link Map N…" at bounding box center [780, 405] width 805 height 1028
type input "100"
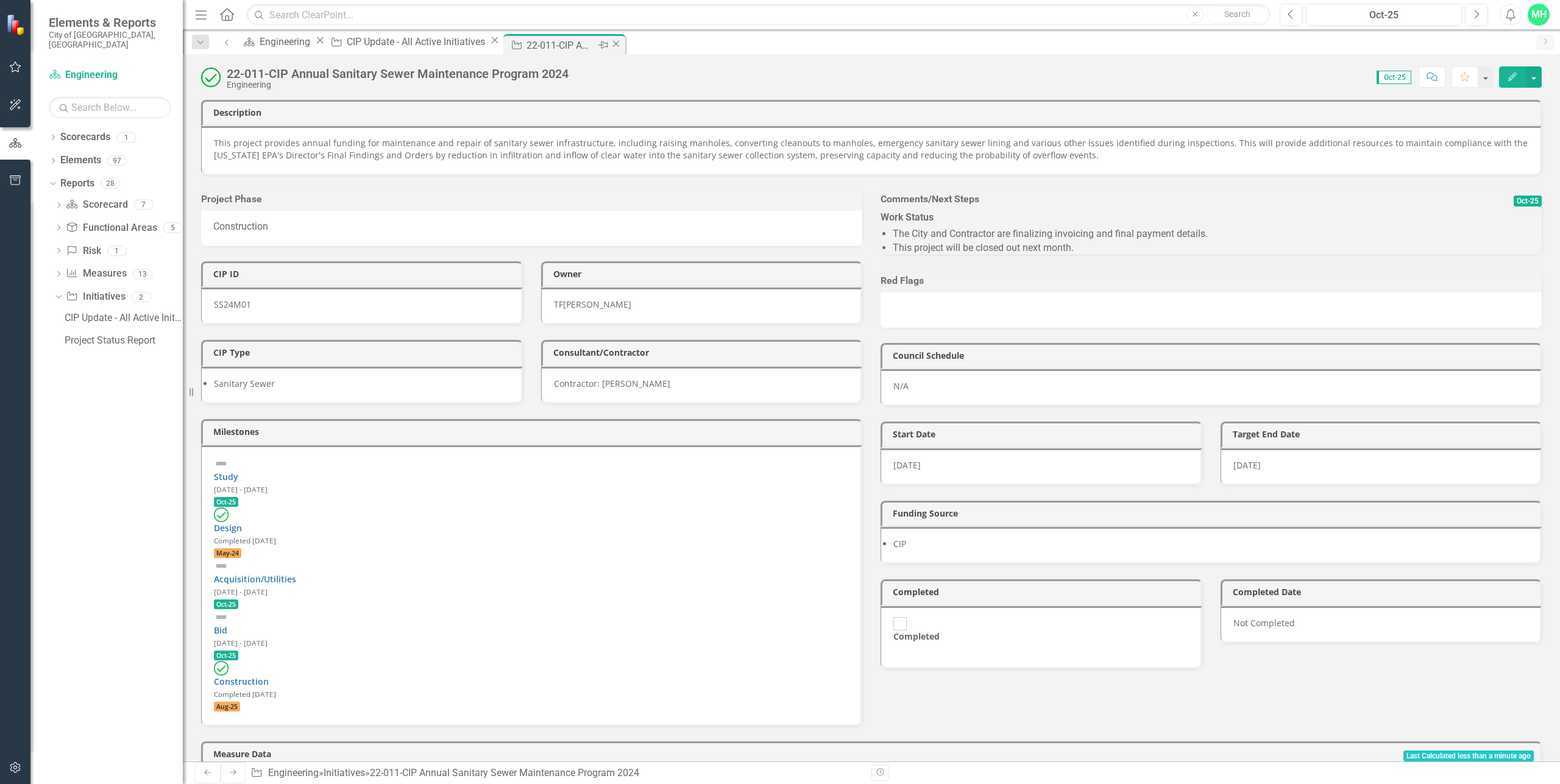
click at [613, 43] on icon at bounding box center [616, 43] width 7 height 7
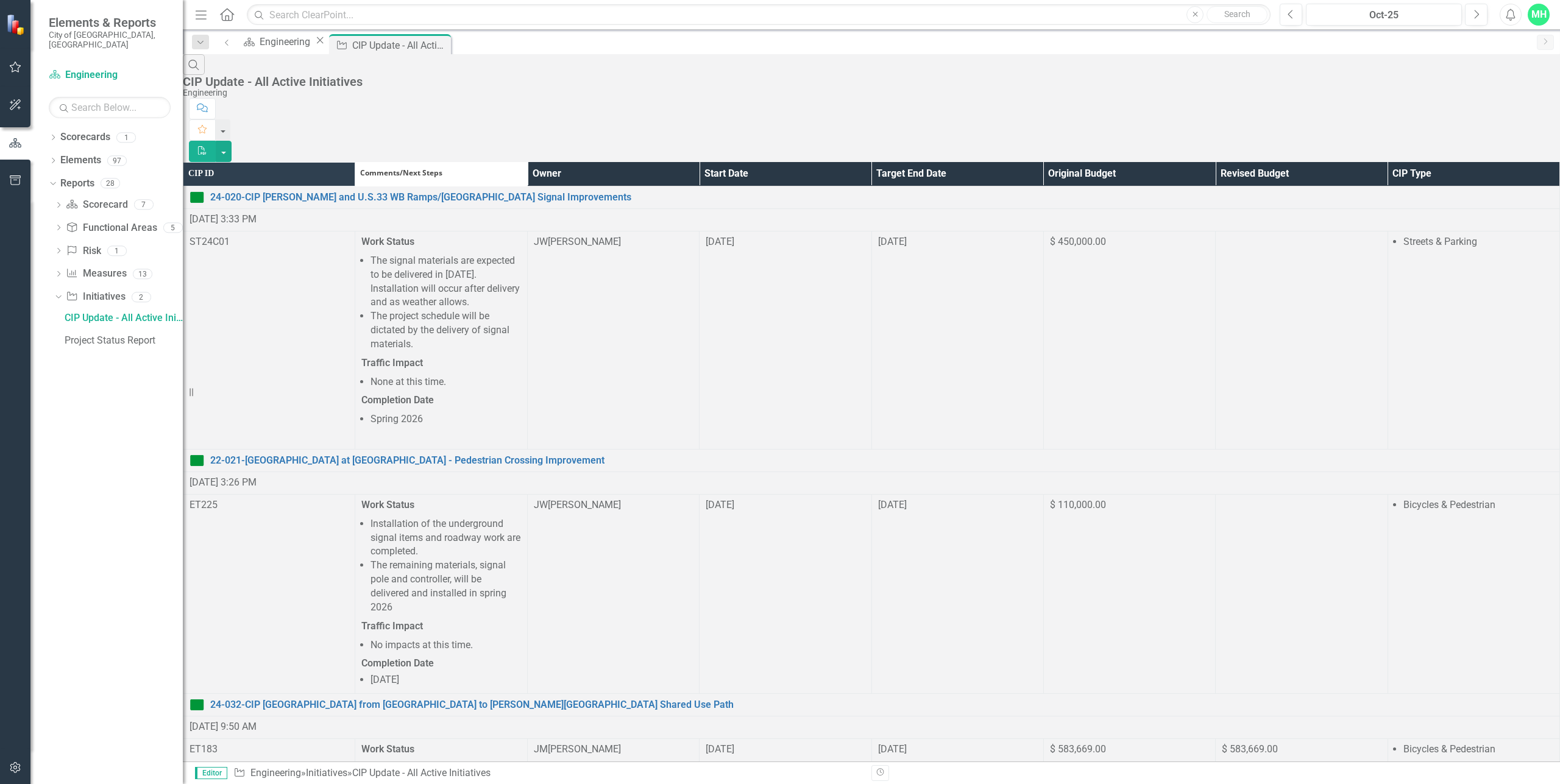
scroll to position [243, 0]
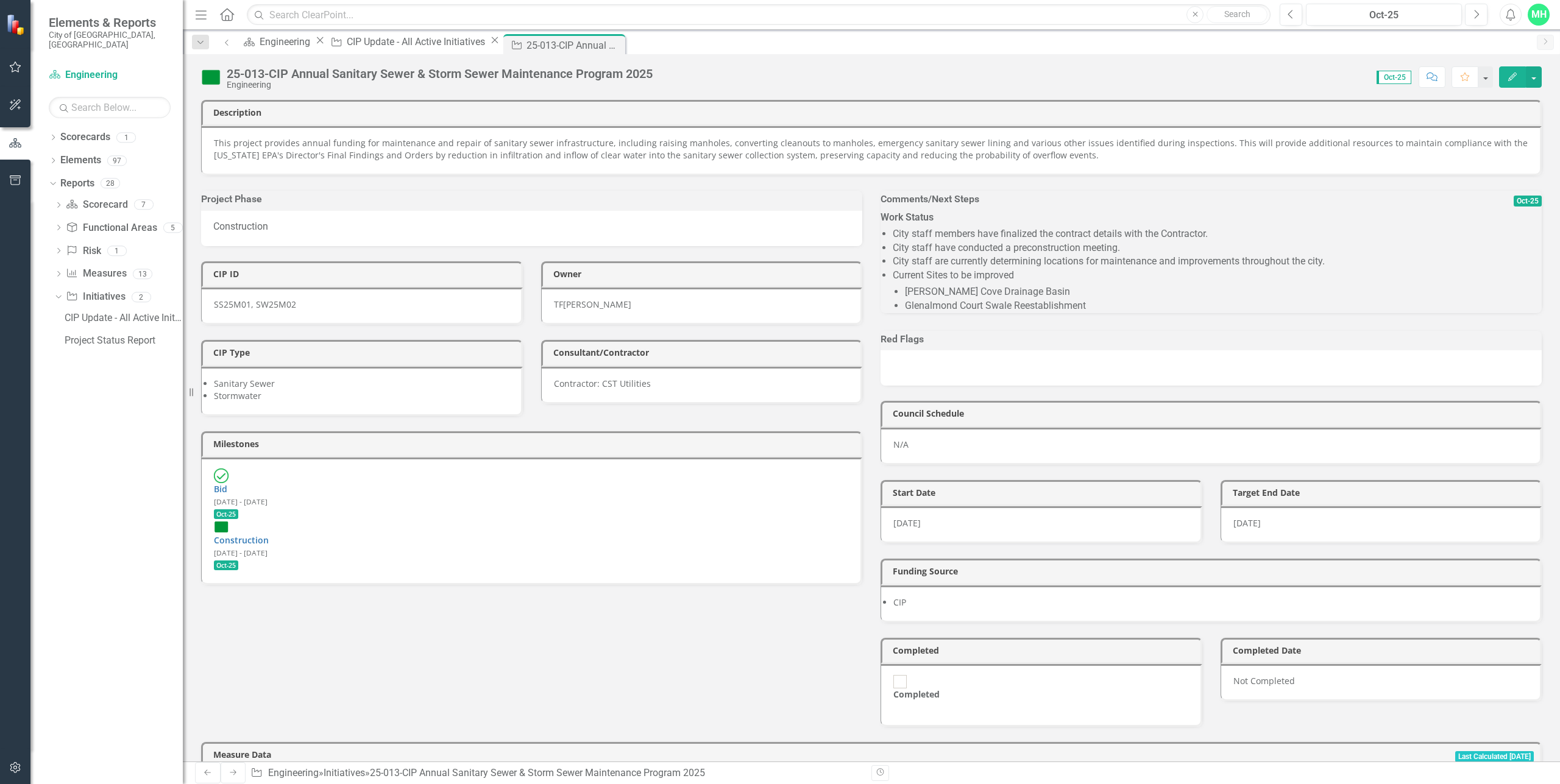
click at [946, 255] on li "City staff have conducted a preconstruction meeting." at bounding box center [1217, 248] width 649 height 14
click at [945, 255] on li "City staff have conducted a preconstruction meeting." at bounding box center [1217, 248] width 649 height 14
click at [965, 268] on li "City staff are currently determining locations for maintenance and improvements…" at bounding box center [1217, 261] width 649 height 14
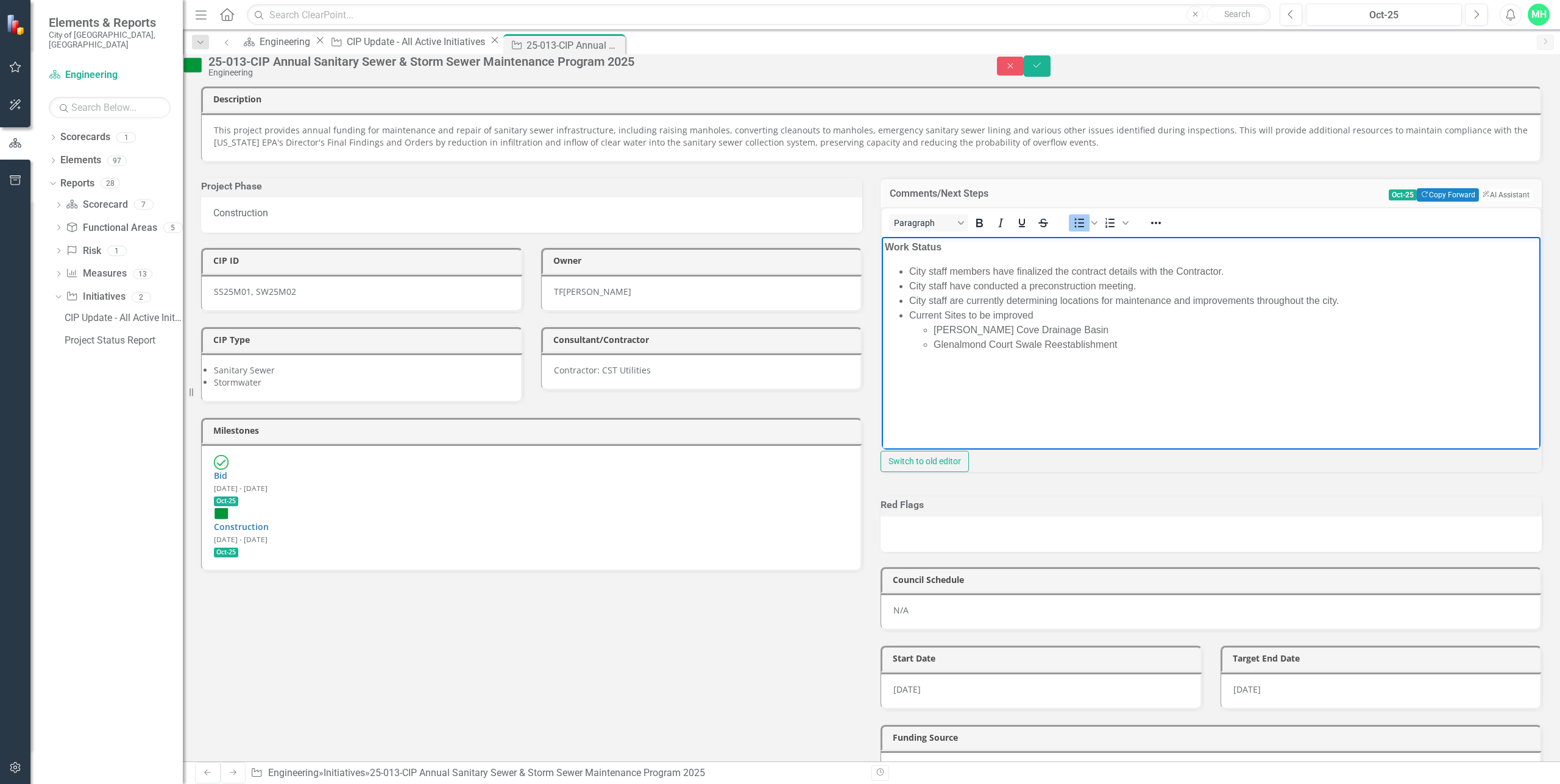
drag, startPoint x: 1154, startPoint y: 287, endPoint x: 907, endPoint y: 274, distance: 247.3
click at [907, 274] on ul "City staff members have finalized the contract details with the Contractor. Cit…" at bounding box center [1211, 308] width 653 height 88
click at [948, 287] on li "Current Sites to be improved [PERSON_NAME][GEOGRAPHIC_DATA] Drainage Basin [GEO…" at bounding box center [1224, 301] width 628 height 44
click at [1177, 272] on li "City staff are currently determining locations for maintenance and improvements…" at bounding box center [1224, 272] width 628 height 15
click at [1064, 271] on li "City staff are currently determining locations for maintenance and improvements…" at bounding box center [1224, 272] width 628 height 15
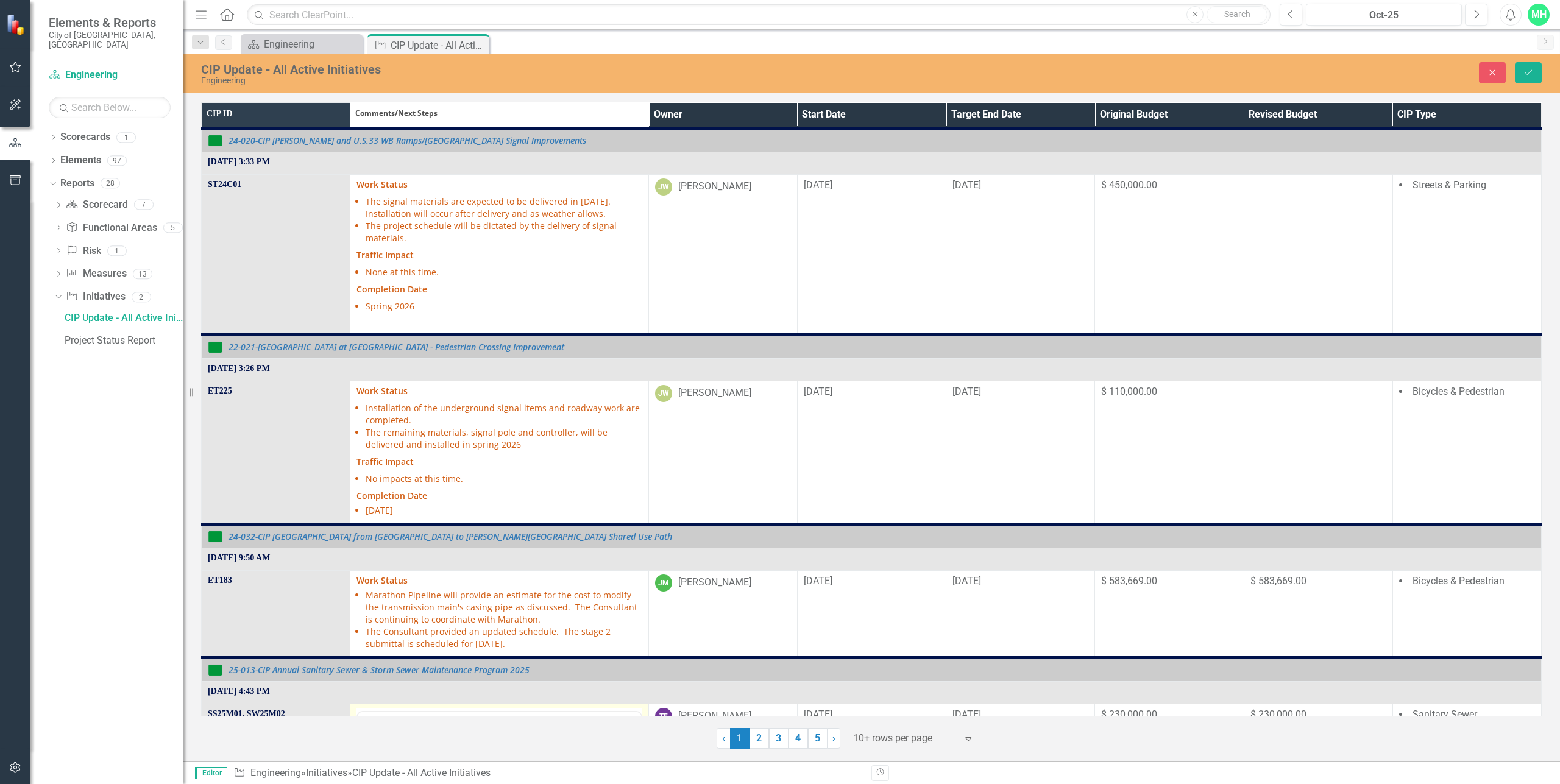
scroll to position [183, 0]
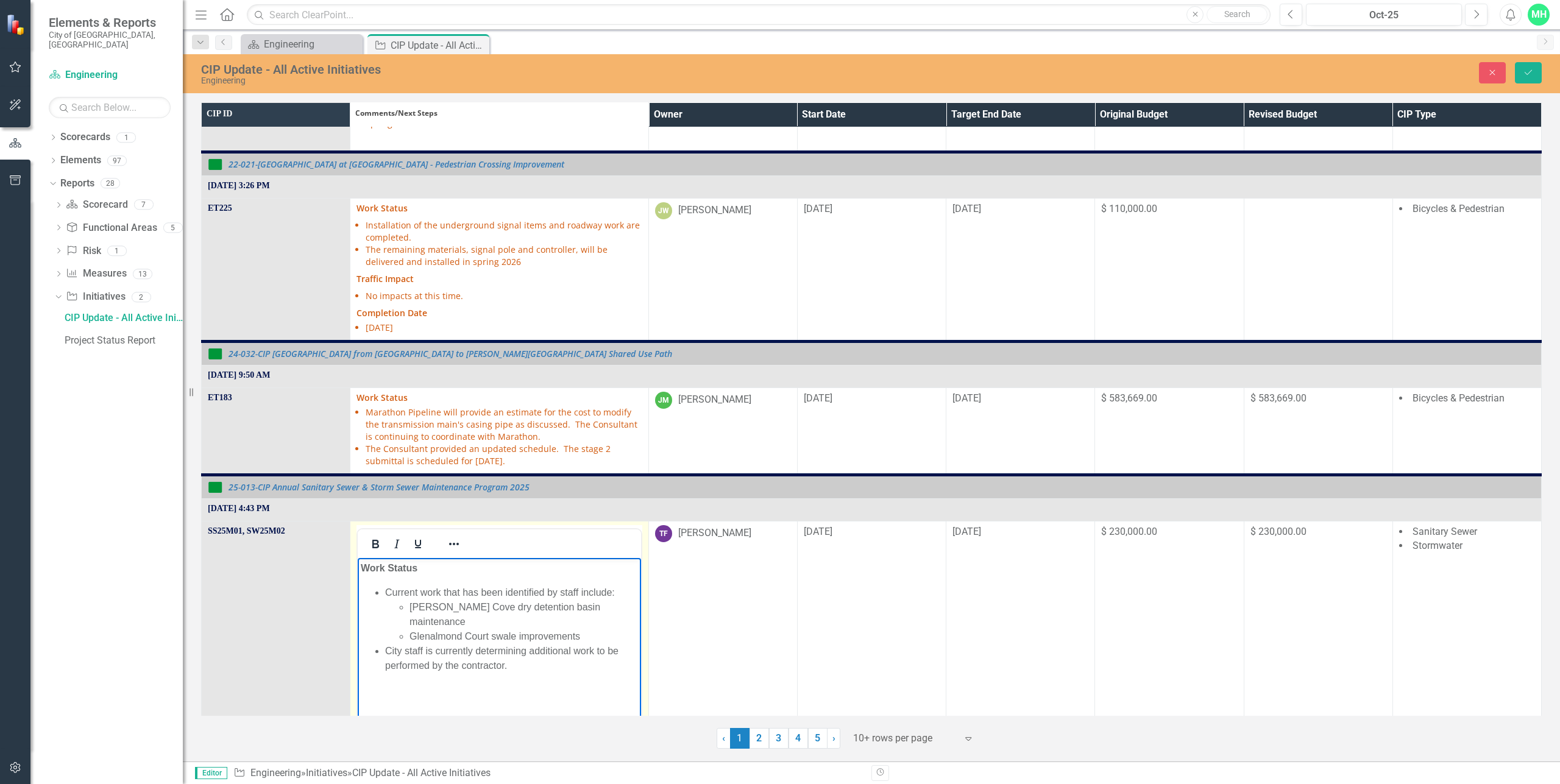
click at [437, 643] on li "City staff is currently determining additional work to be performed by the cont…" at bounding box center [511, 658] width 252 height 29
click at [1533, 78] on button "Save" at bounding box center [1528, 72] width 27 height 21
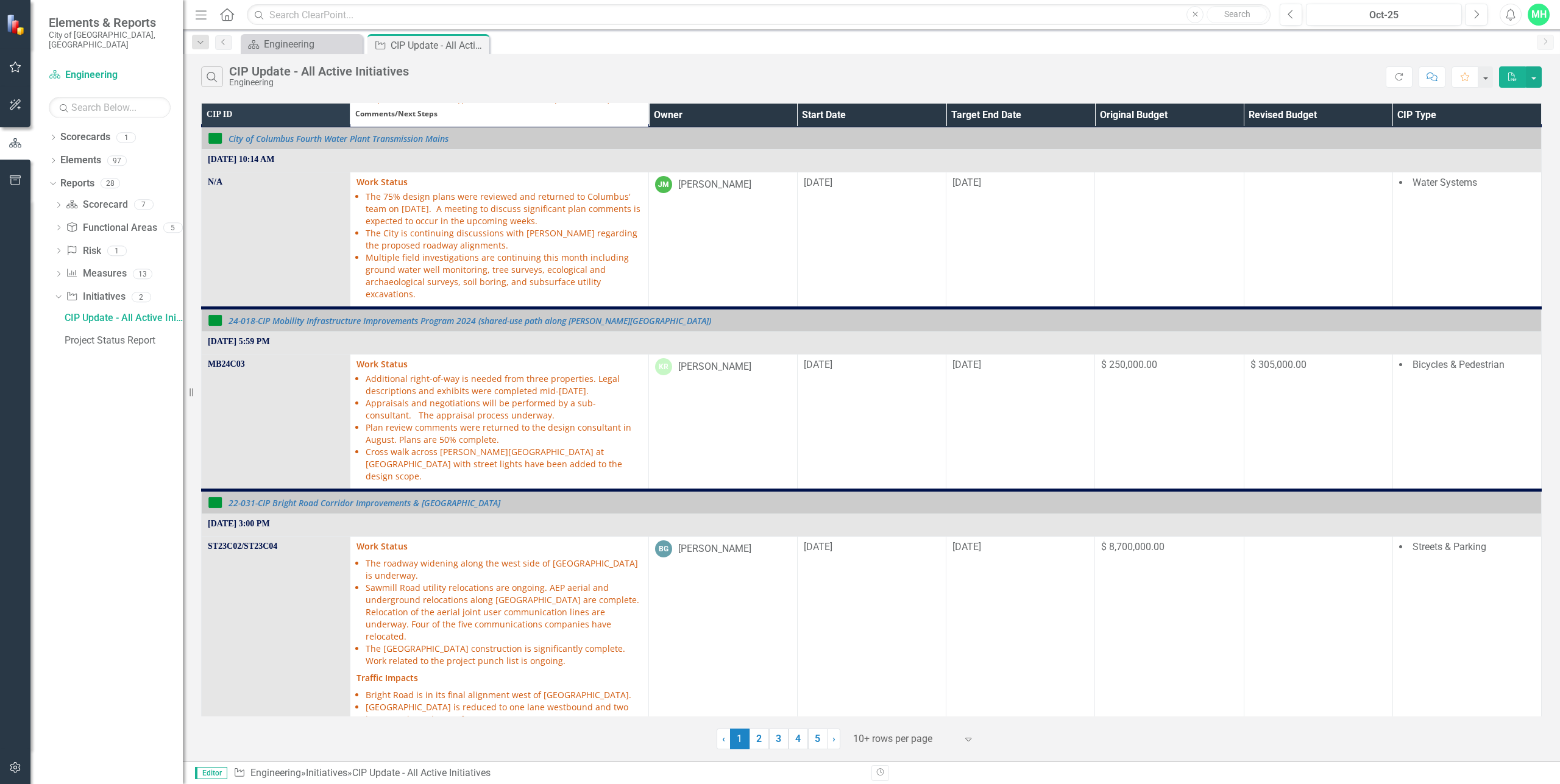
scroll to position [1133, 0]
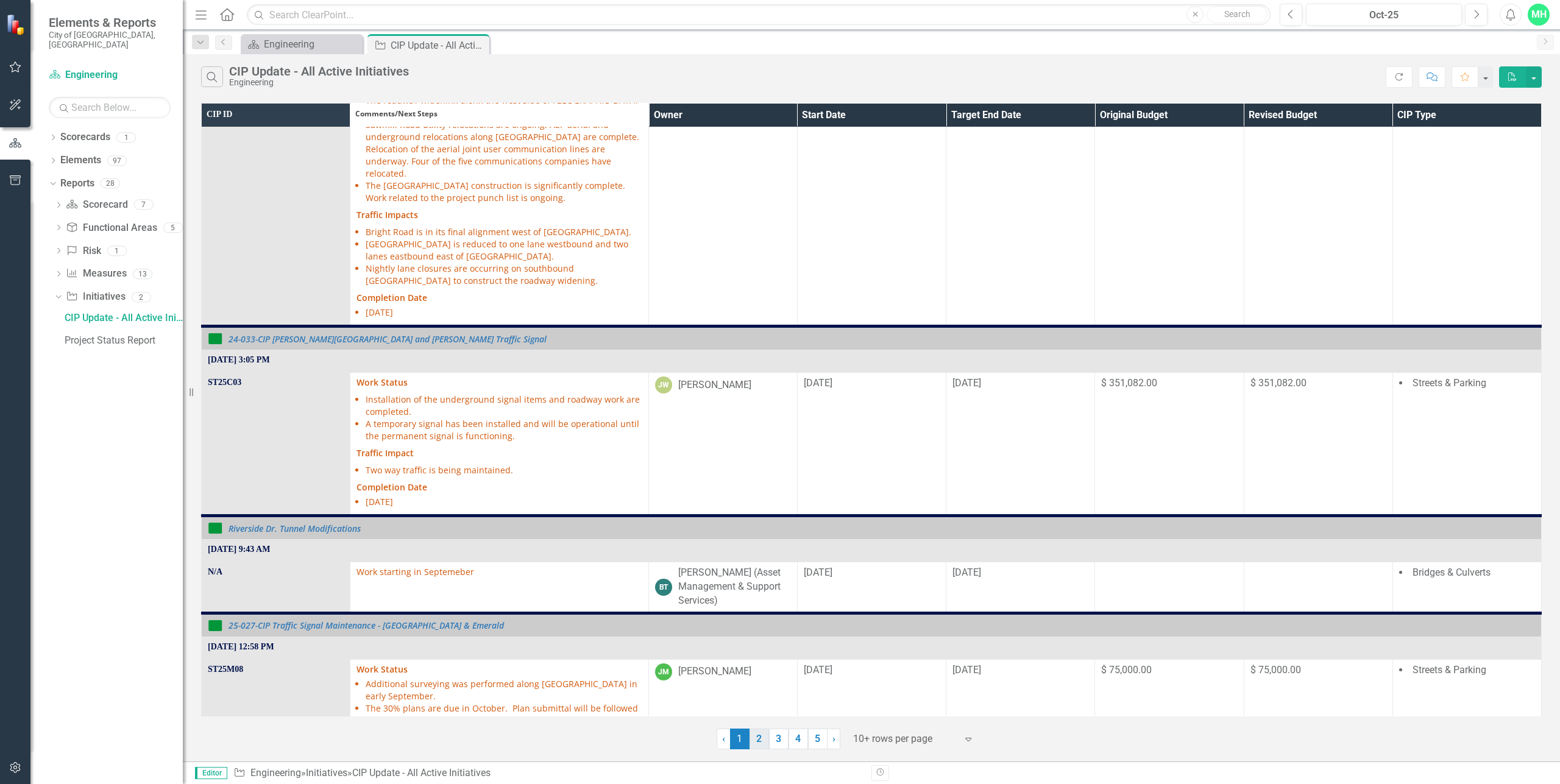
click at [761, 741] on link "2" at bounding box center [759, 739] width 19 height 20
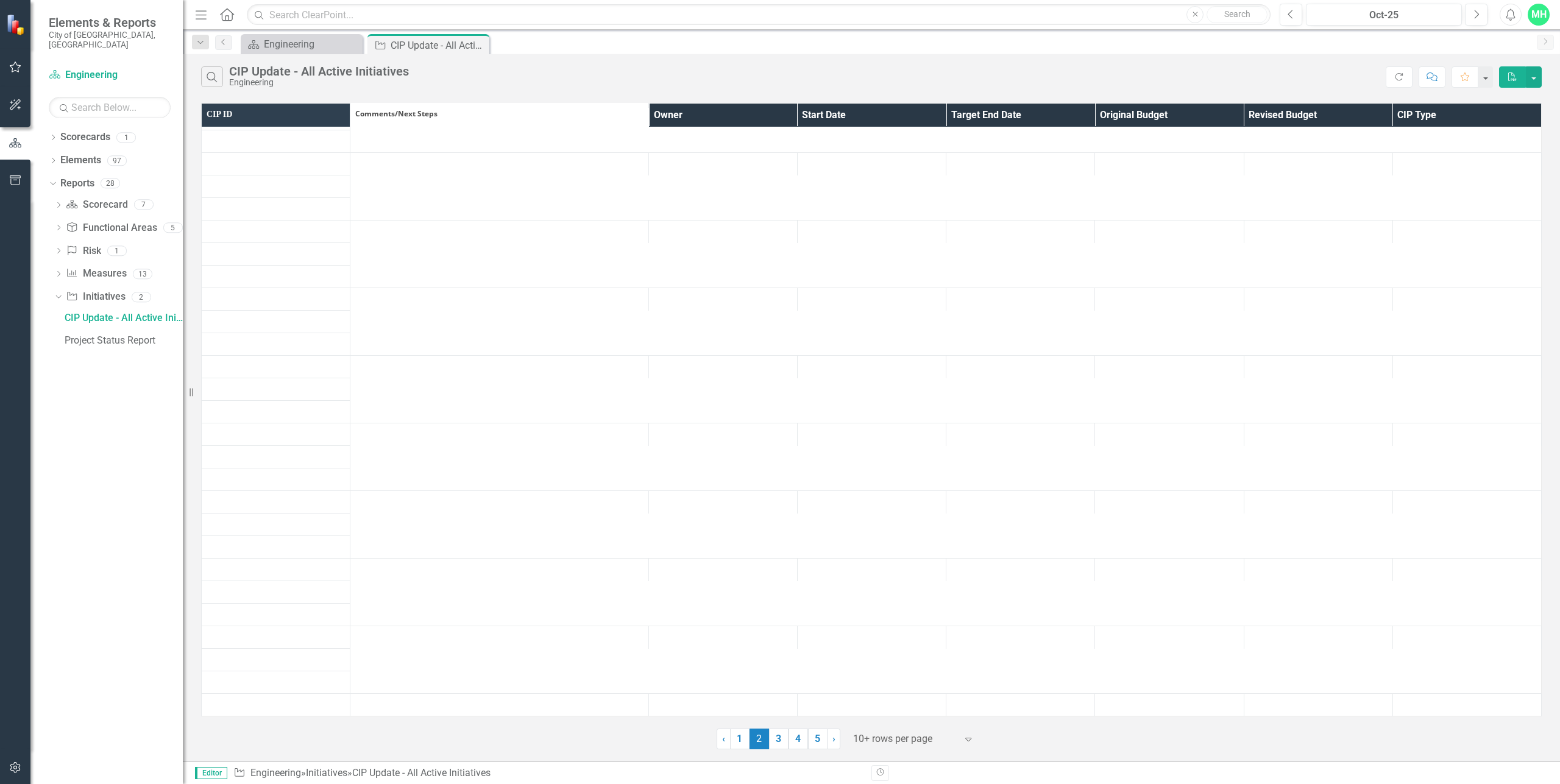
scroll to position [0, 0]
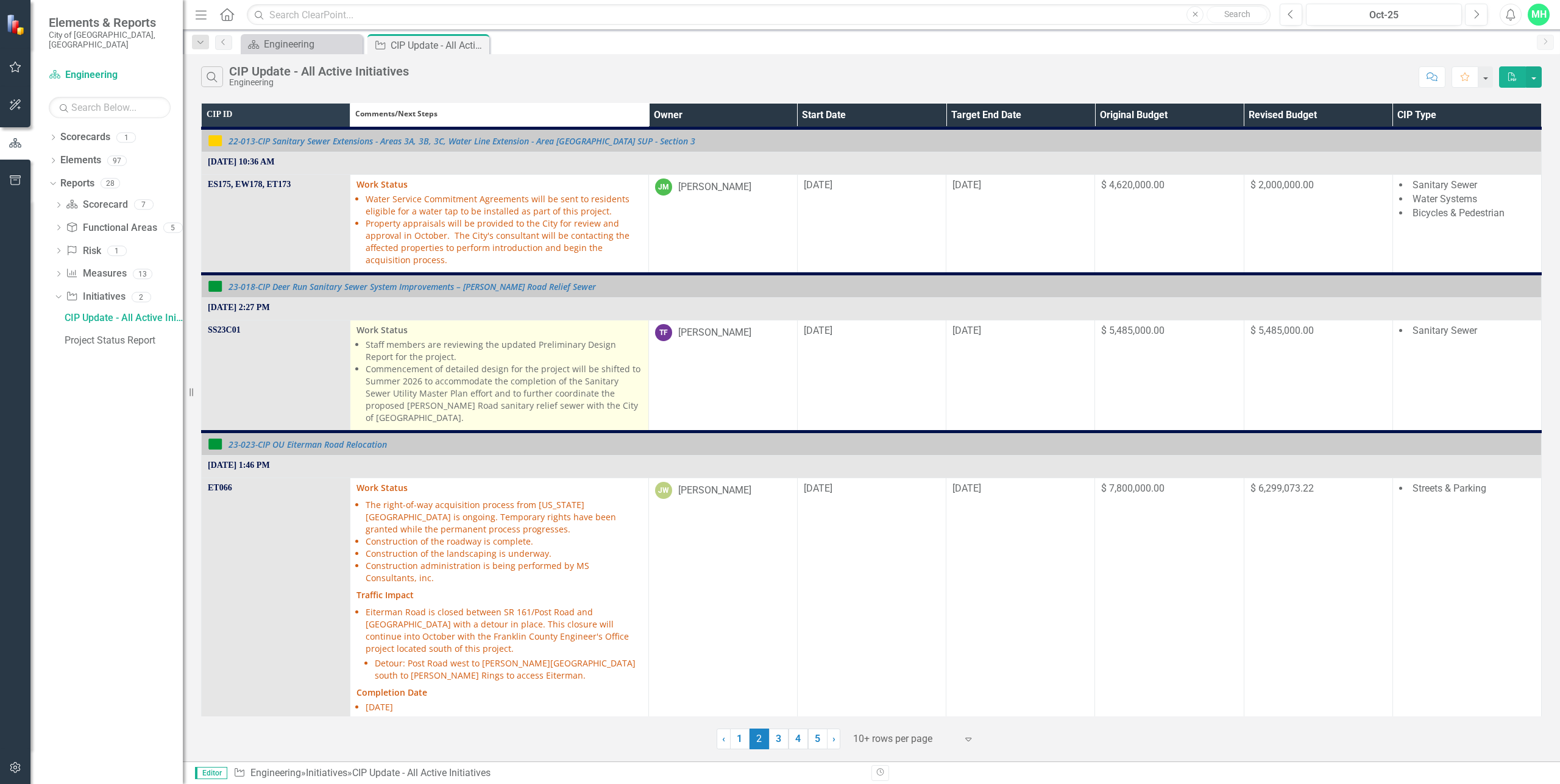
click at [403, 363] on li "Commencement of detailed design for the project will be shifted to Summer 2026 …" at bounding box center [504, 393] width 276 height 61
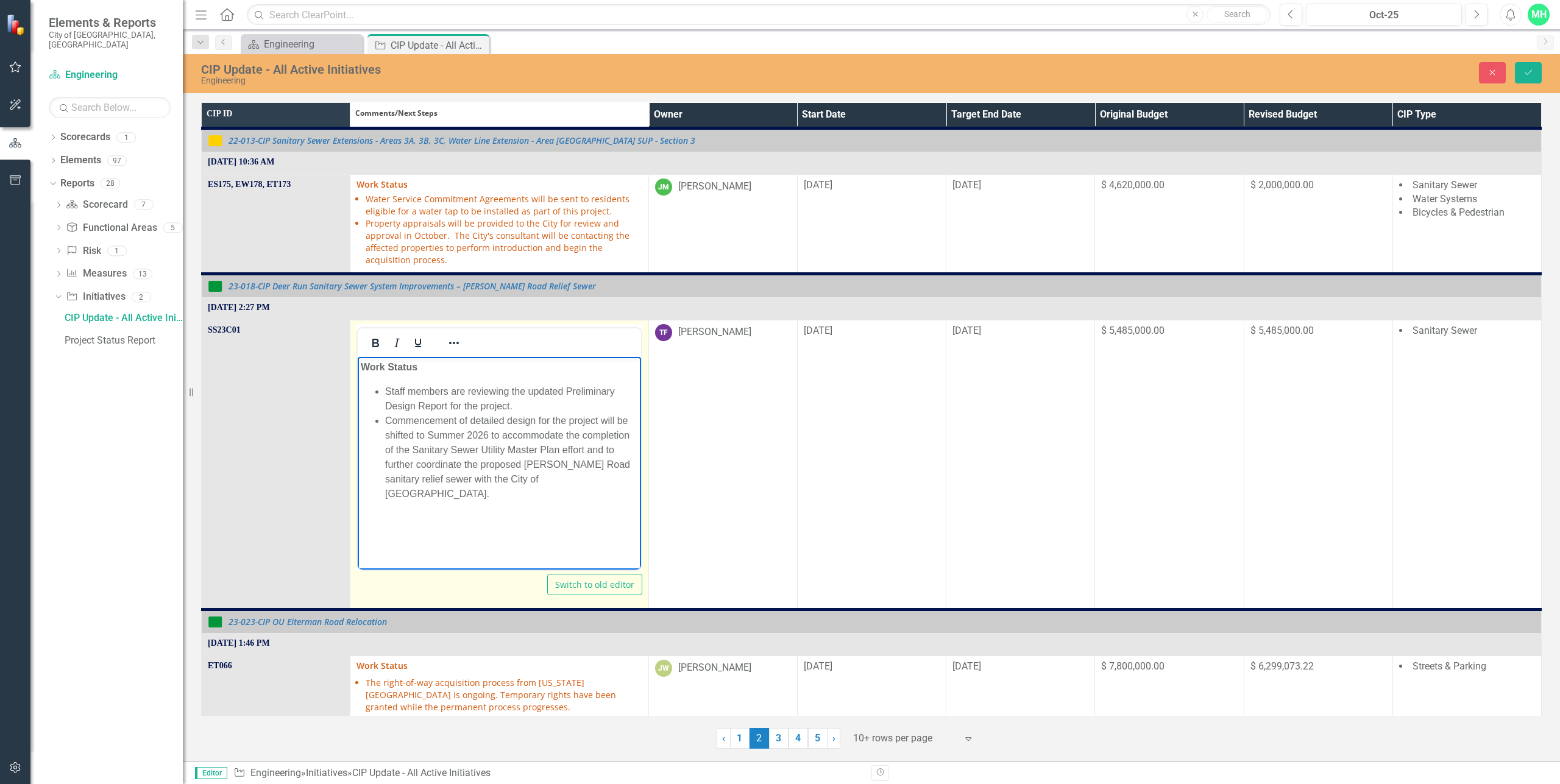
drag, startPoint x: 532, startPoint y: 407, endPoint x: 387, endPoint y: 390, distance: 146.0
click at [387, 390] on li "Staff members are reviewing the updated Preliminary Design Report for the proje…" at bounding box center [511, 398] width 252 height 29
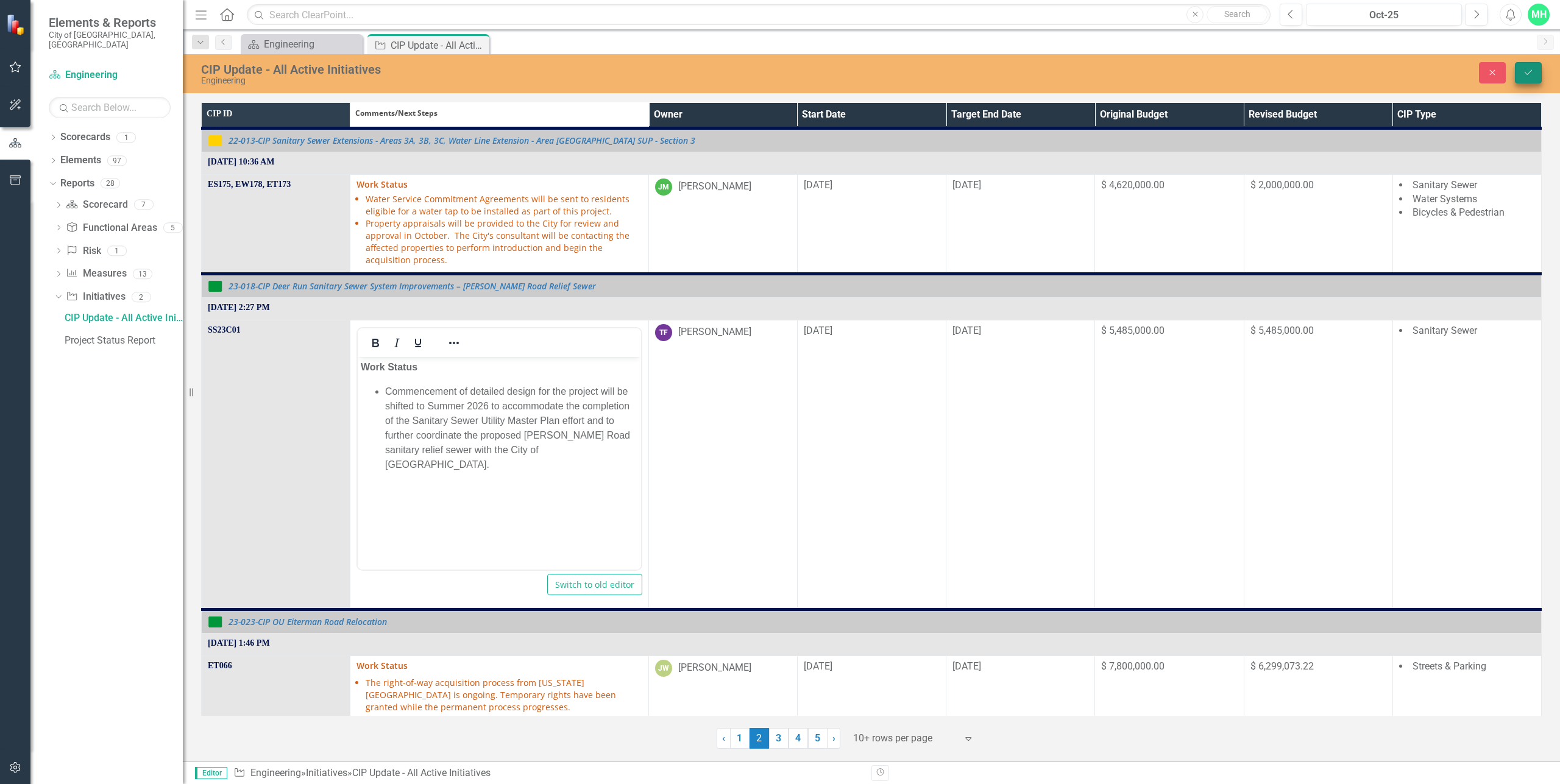
click at [1523, 70] on icon "Save" at bounding box center [1528, 72] width 11 height 9
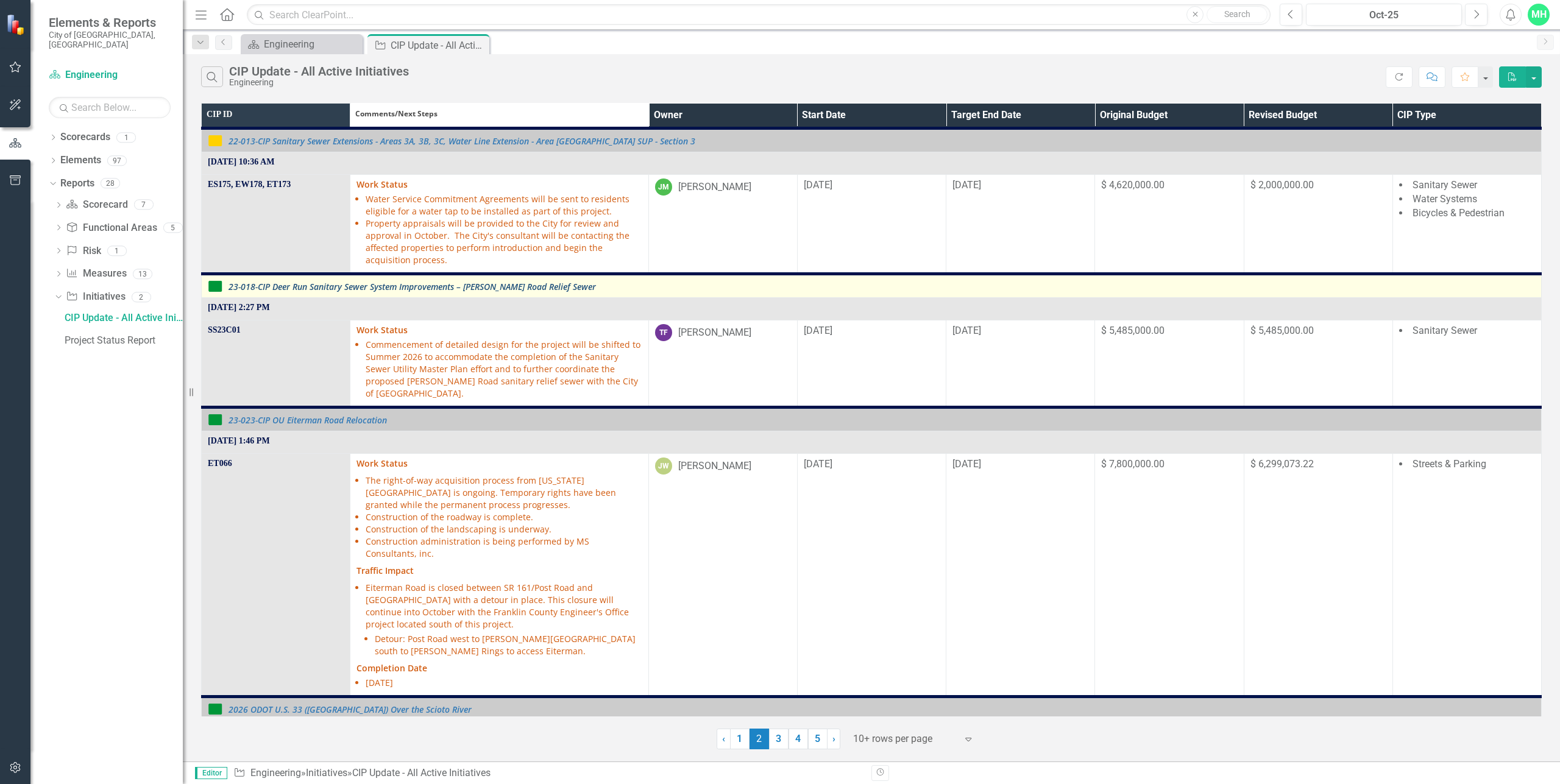
click at [444, 282] on link "23-018-CIP Deer Run Sanitary Sewer System Improvements – [PERSON_NAME] Road Rel…" at bounding box center [882, 286] width 1307 height 9
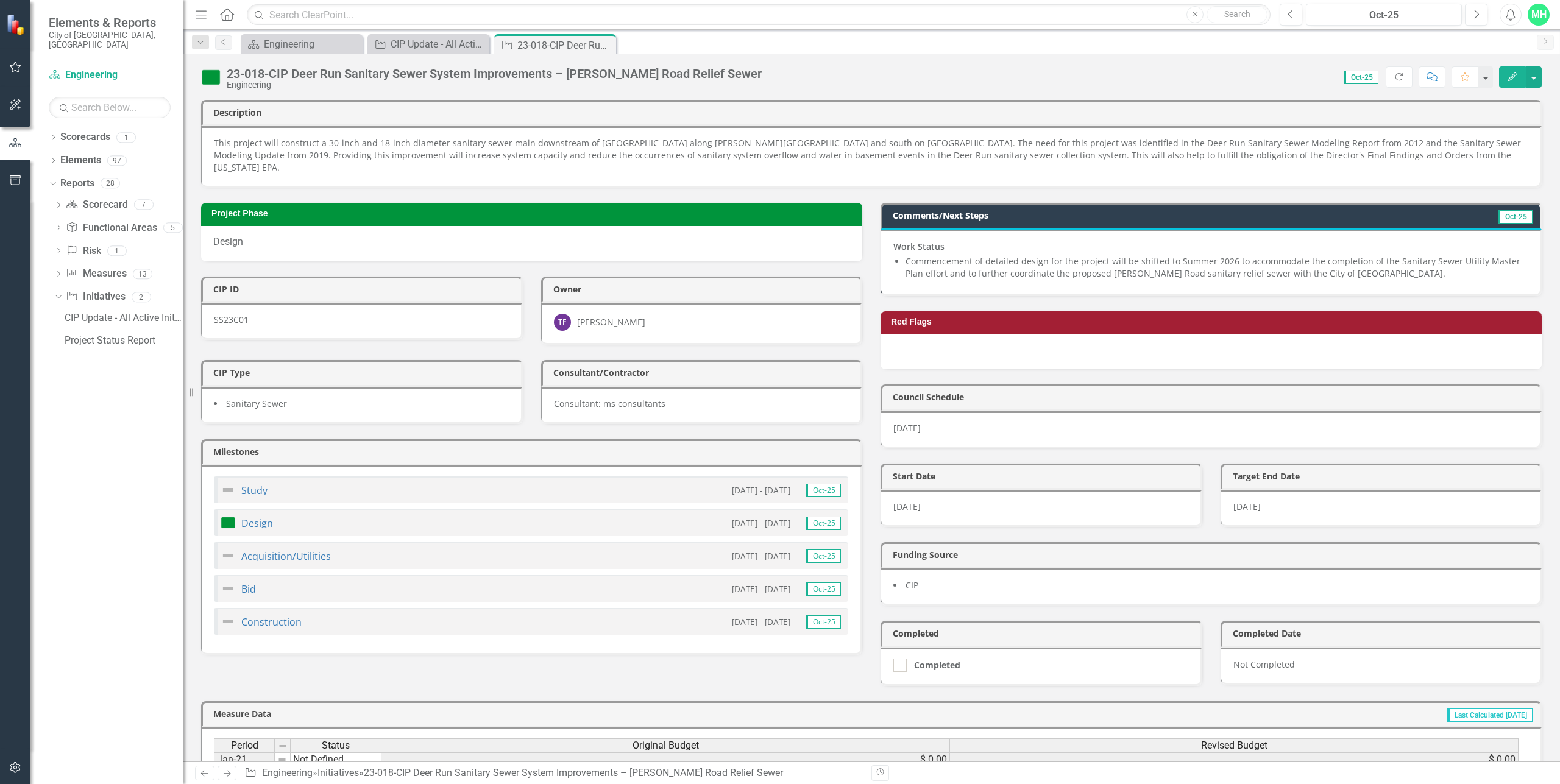
click at [955, 422] on p "February 2026" at bounding box center [1211, 429] width 634 height 12
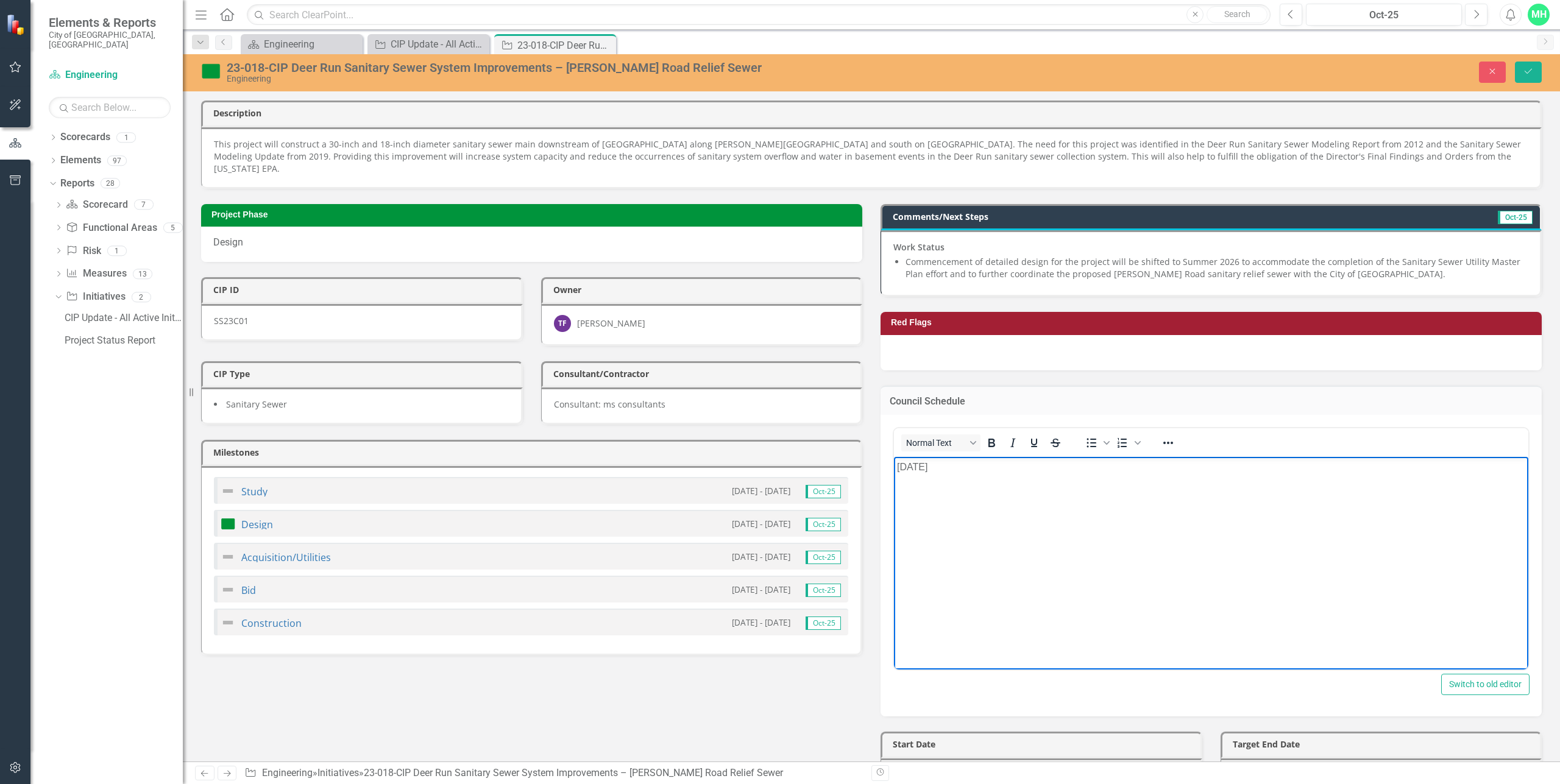
drag, startPoint x: 970, startPoint y: 469, endPoint x: 1760, endPoint y: 907, distance: 903.3
click at [894, 467] on html "February 2026" at bounding box center [1211, 548] width 634 height 183
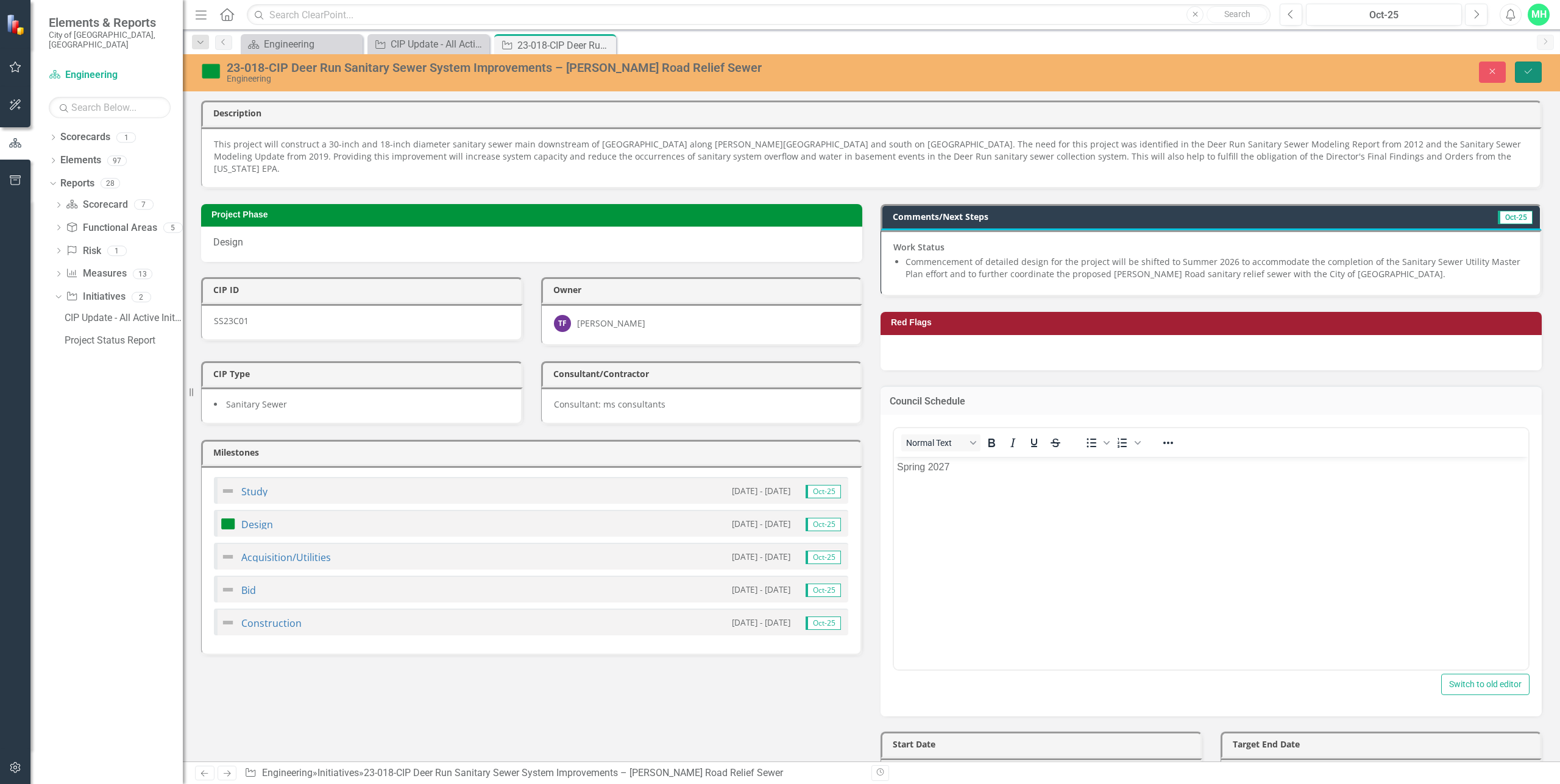
click at [1532, 71] on icon "Save" at bounding box center [1528, 71] width 11 height 9
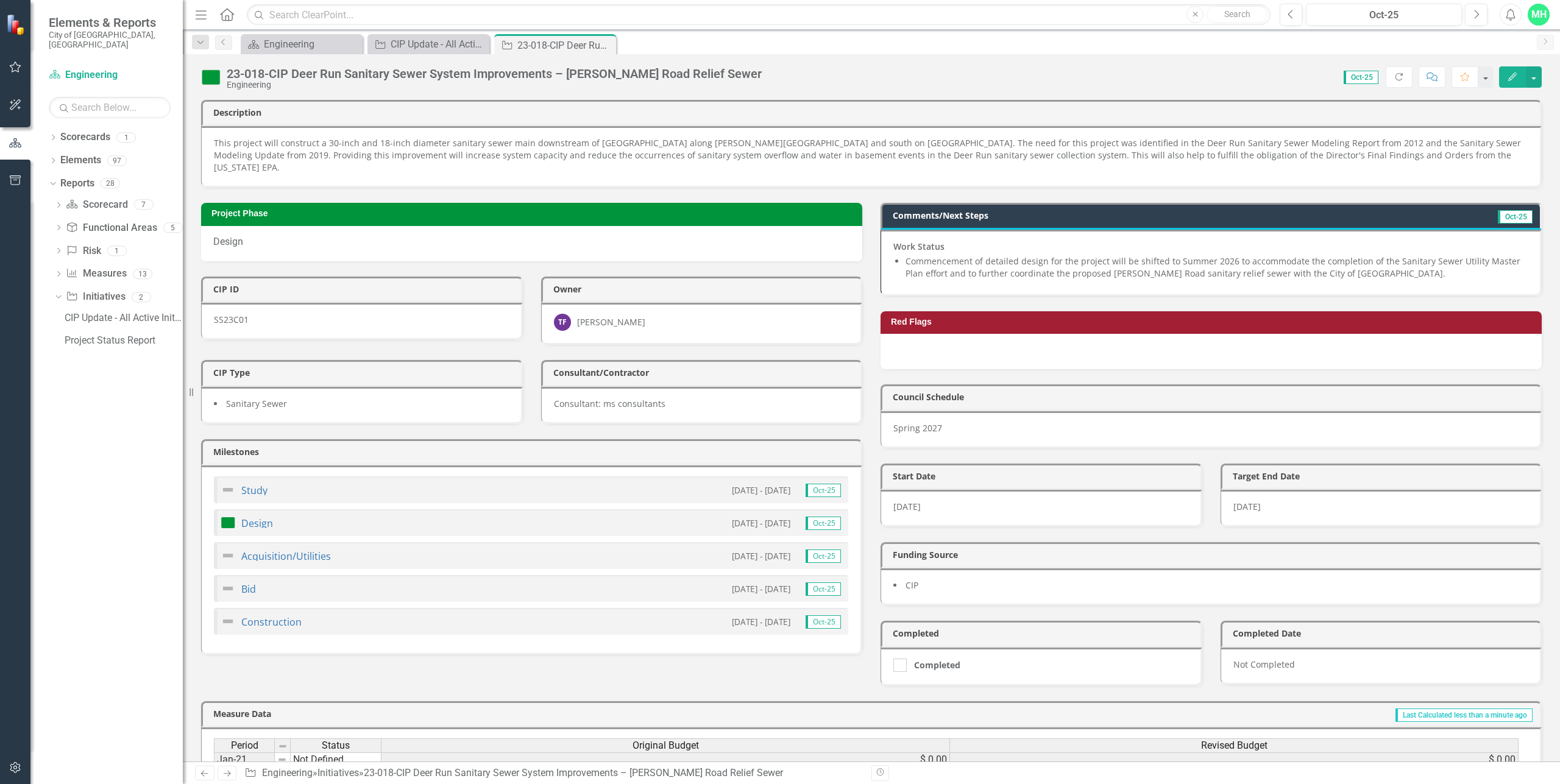
click at [918, 422] on p "Spring 2027" at bounding box center [1211, 429] width 634 height 12
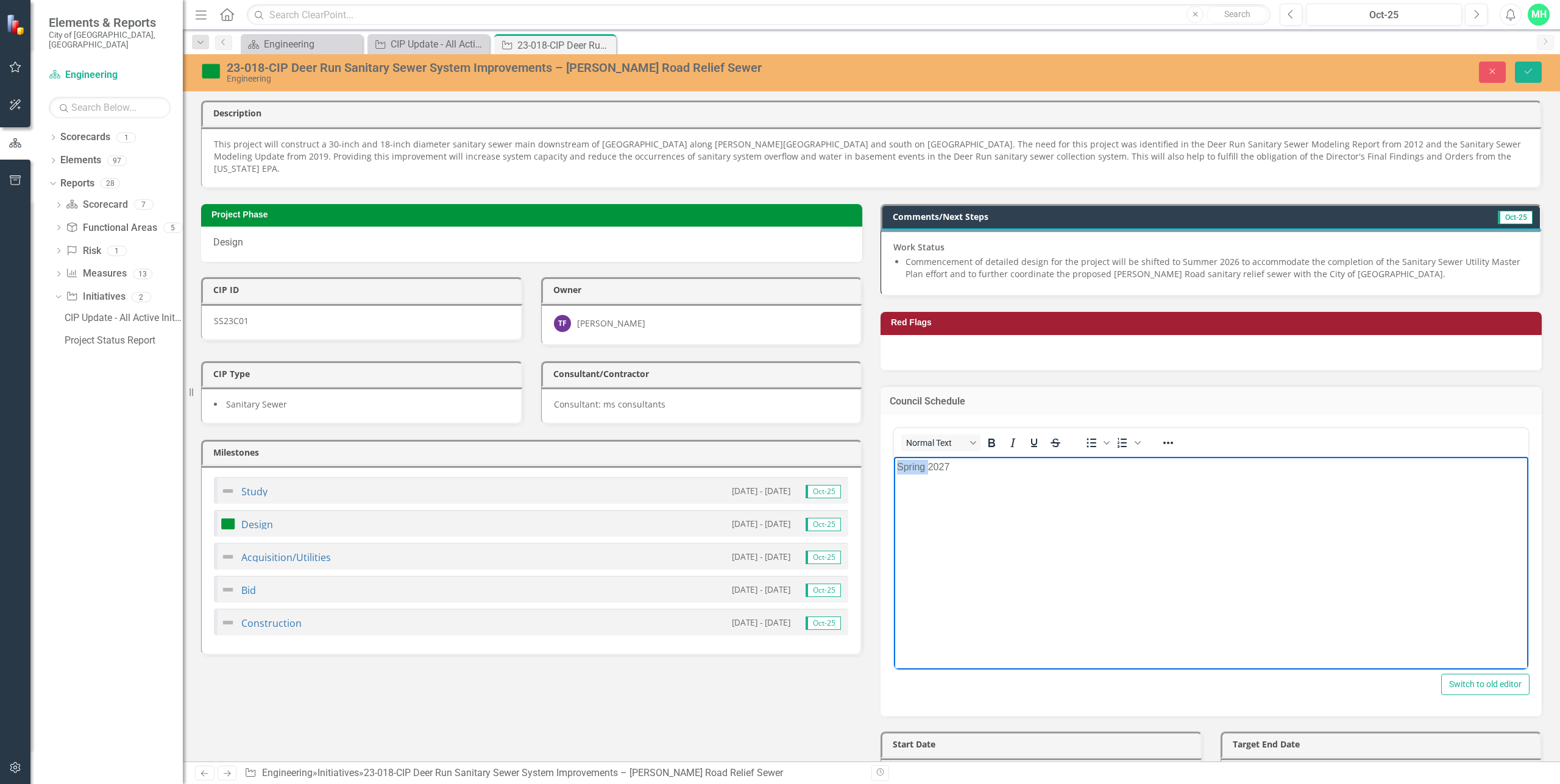
drag, startPoint x: 929, startPoint y: 468, endPoint x: 886, endPoint y: 472, distance: 43.2
click at [894, 472] on html "Spring 2027" at bounding box center [1211, 548] width 634 height 183
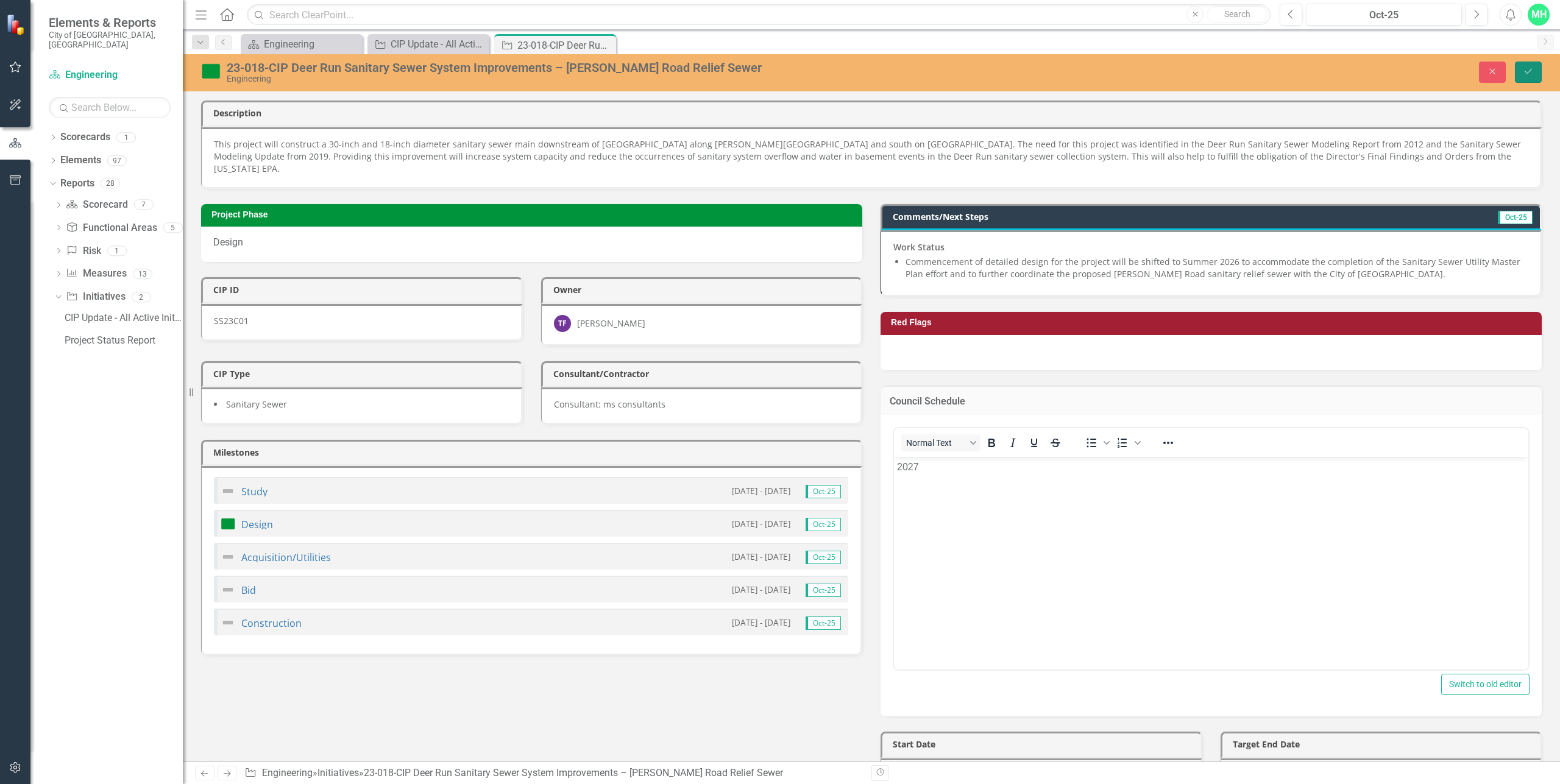
click at [1526, 72] on icon "Save" at bounding box center [1528, 71] width 11 height 9
